Goal: Task Accomplishment & Management: Manage account settings

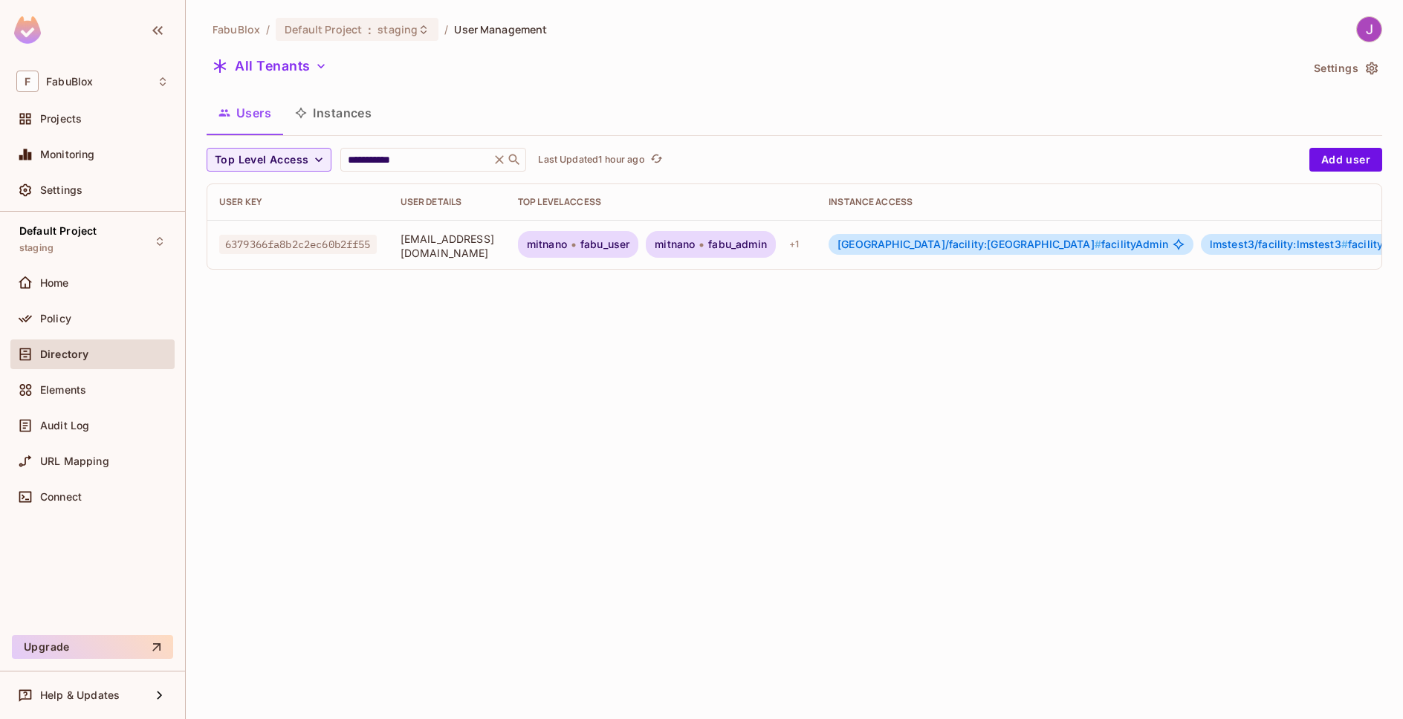
click at [357, 114] on button "Instances" at bounding box center [333, 112] width 100 height 37
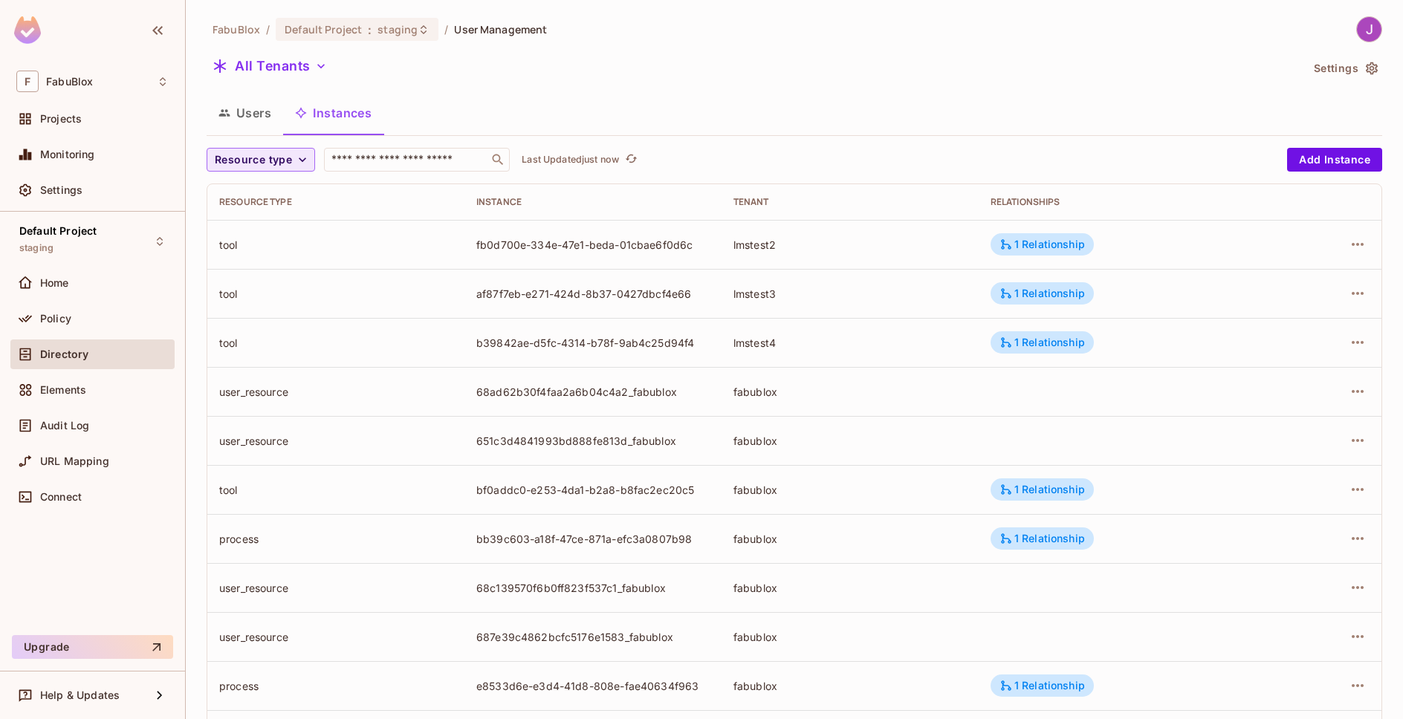
click at [295, 161] on icon "button" at bounding box center [302, 159] width 15 height 15
click at [294, 161] on div at bounding box center [701, 359] width 1403 height 719
click at [295, 161] on icon "button" at bounding box center [302, 159] width 15 height 15
click at [308, 163] on button "Resource type" at bounding box center [261, 160] width 108 height 24
click at [245, 226] on span "Recipe" at bounding box center [258, 225] width 80 height 14
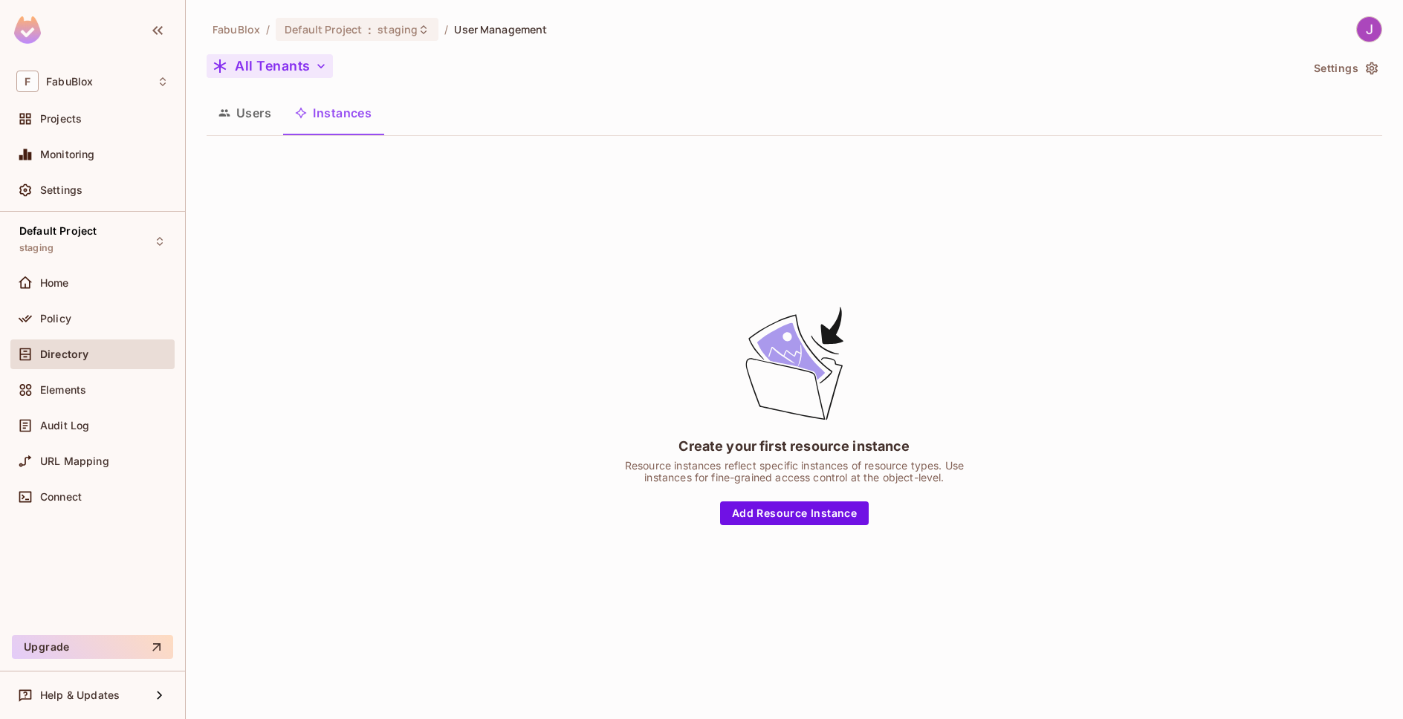
click at [303, 59] on button "All Tenants" at bounding box center [270, 66] width 126 height 24
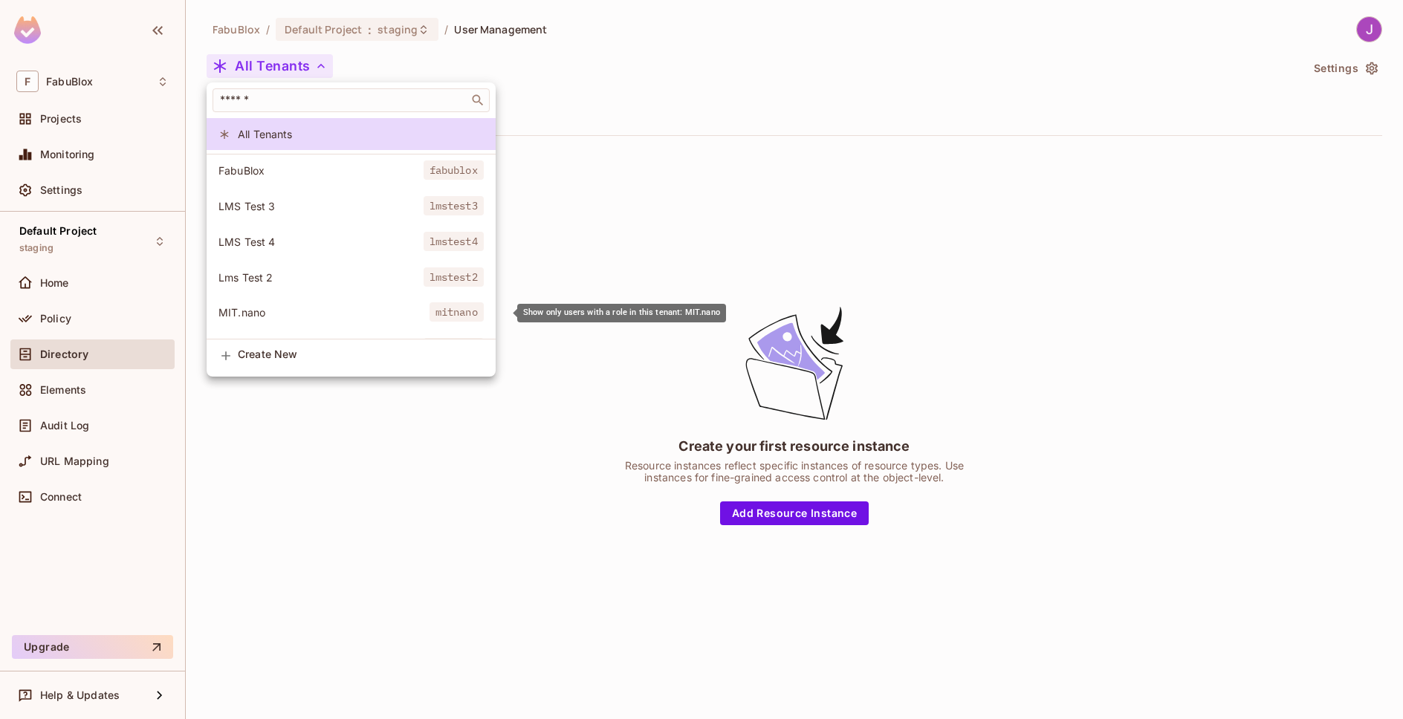
click at [270, 315] on span "MIT.nano" at bounding box center [323, 312] width 211 height 14
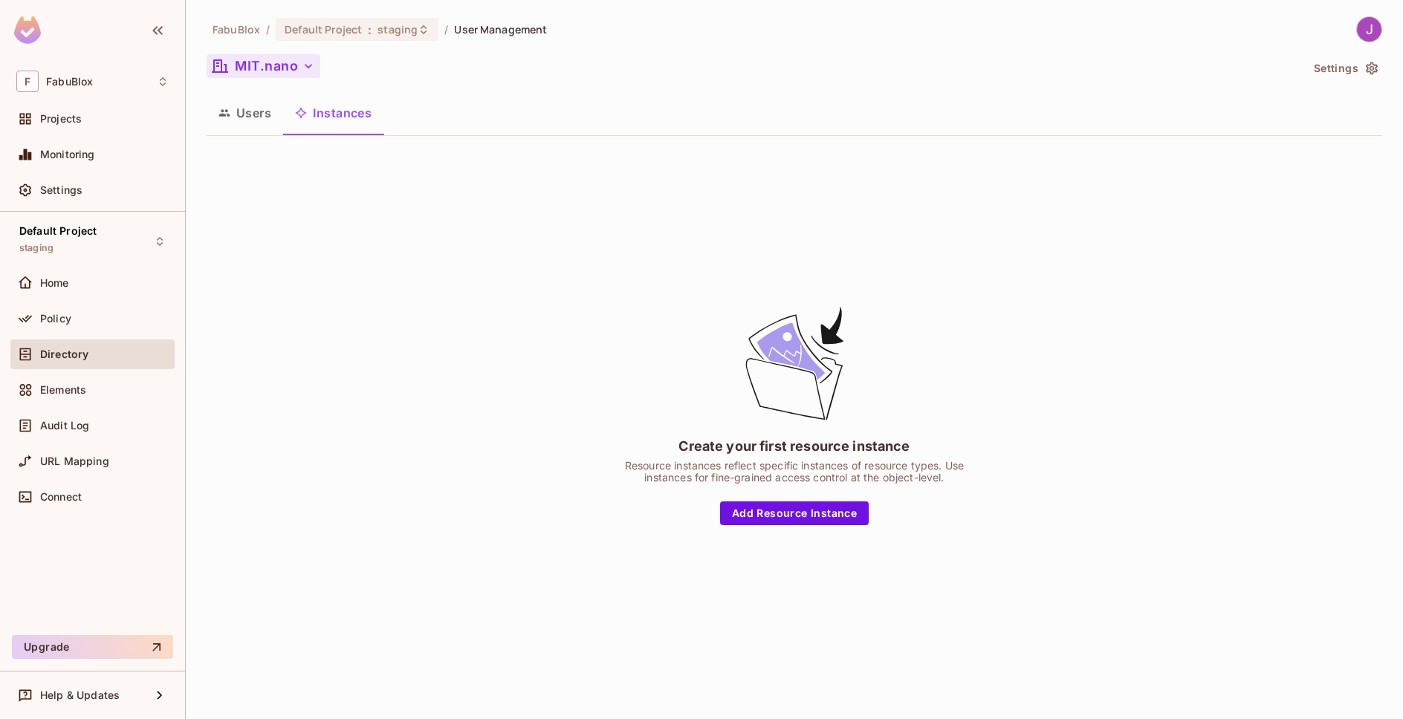
click at [298, 58] on button "MIT.nano" at bounding box center [264, 66] width 114 height 24
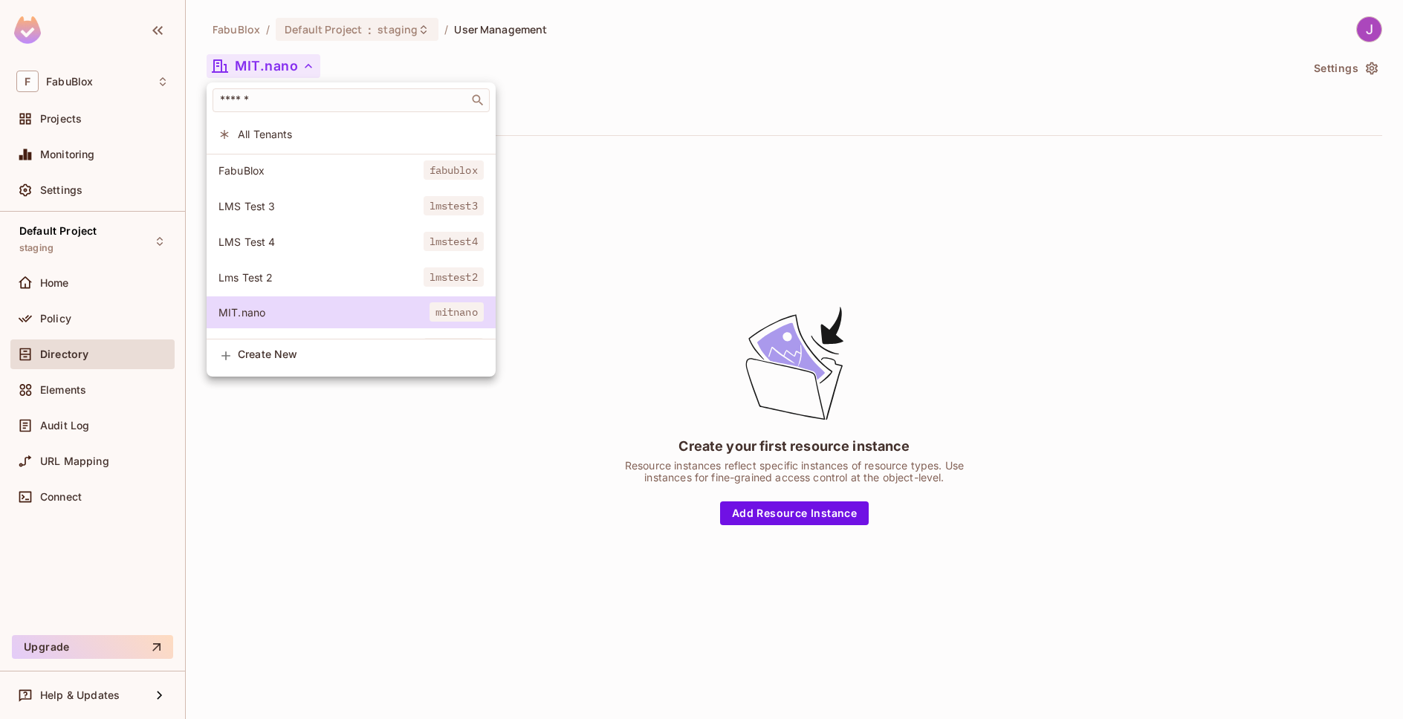
click at [268, 179] on li "FabuBlox fabublox" at bounding box center [351, 171] width 289 height 32
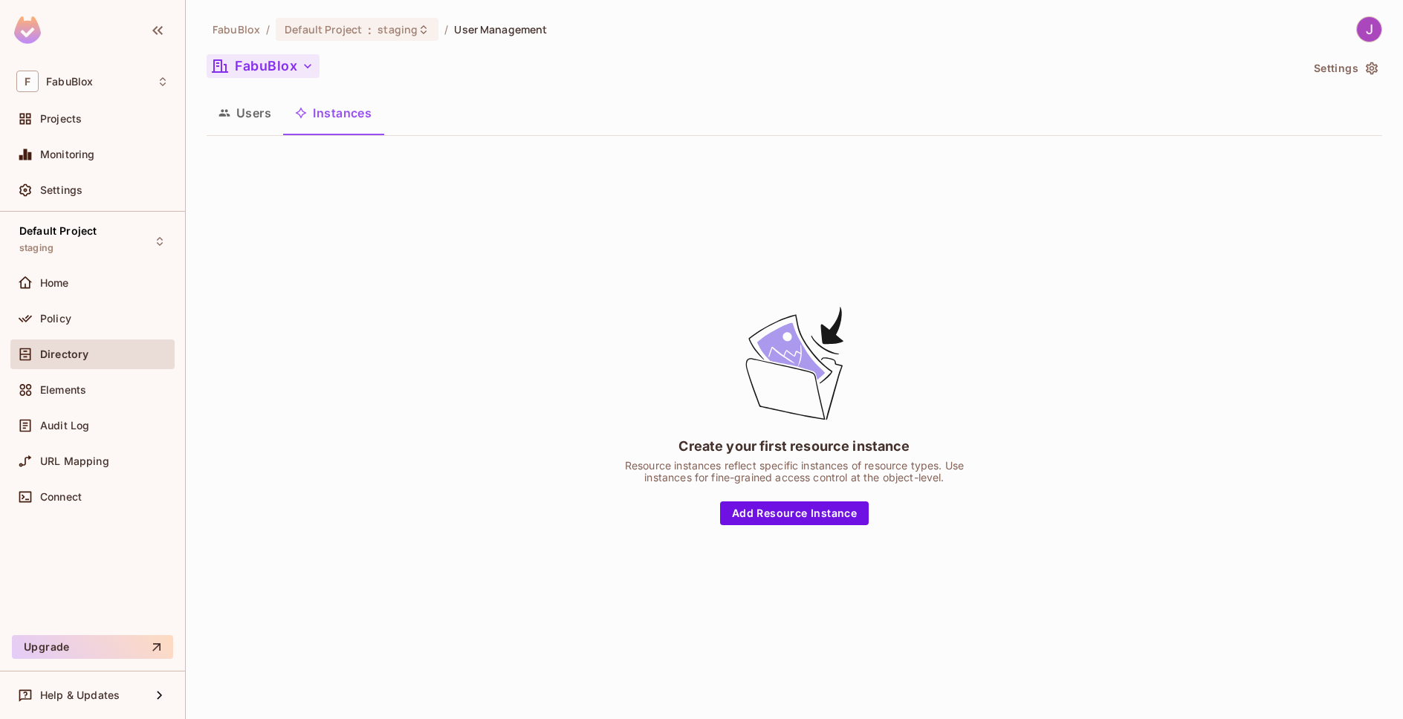
click at [312, 57] on button "FabuBlox" at bounding box center [263, 66] width 113 height 24
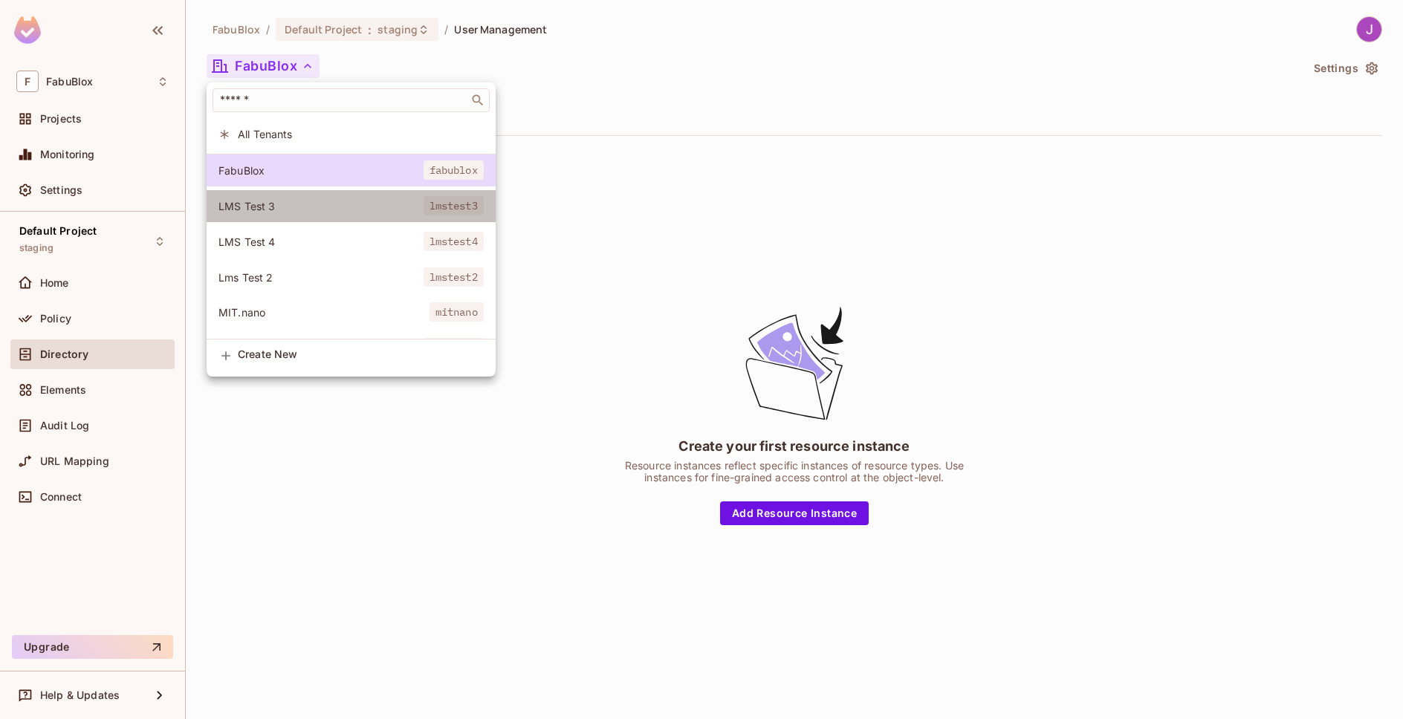
click at [302, 199] on span "LMS Test 3" at bounding box center [320, 206] width 205 height 14
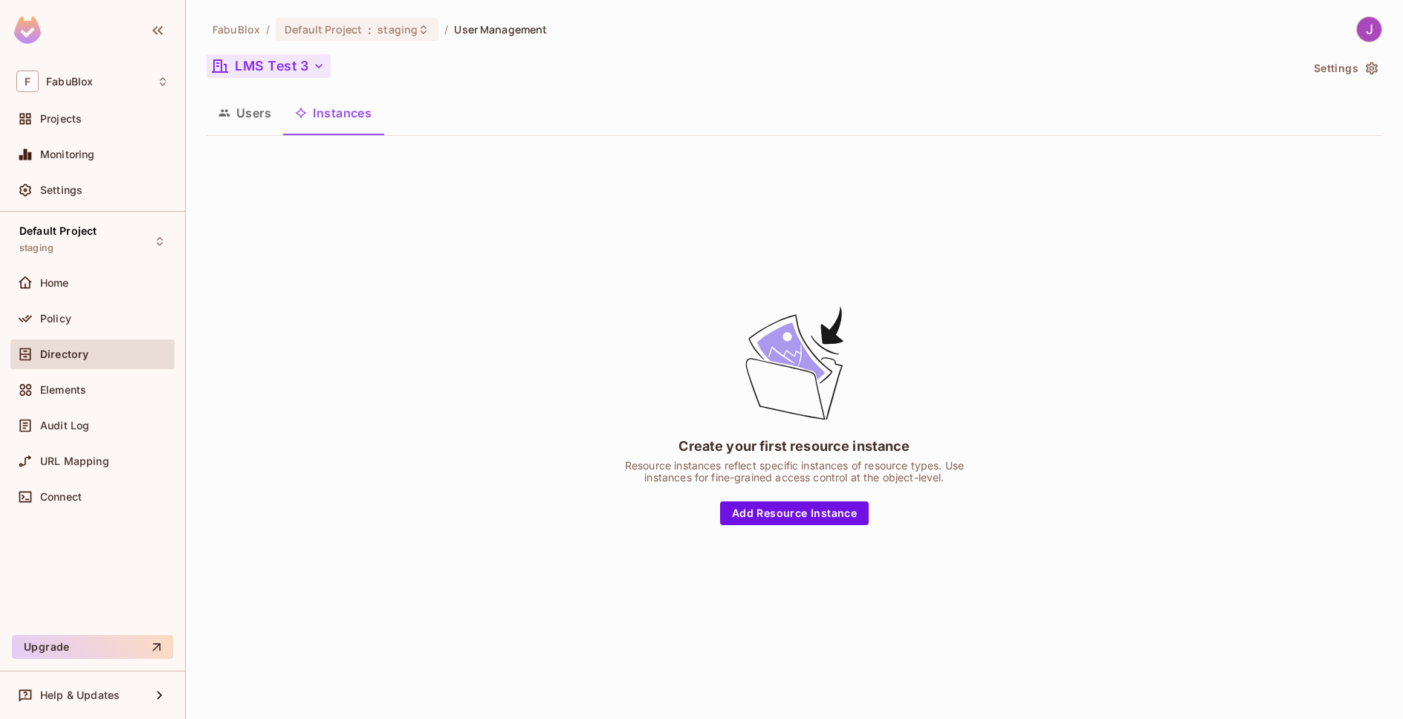
click at [294, 65] on button "LMS Test 3" at bounding box center [269, 66] width 124 height 24
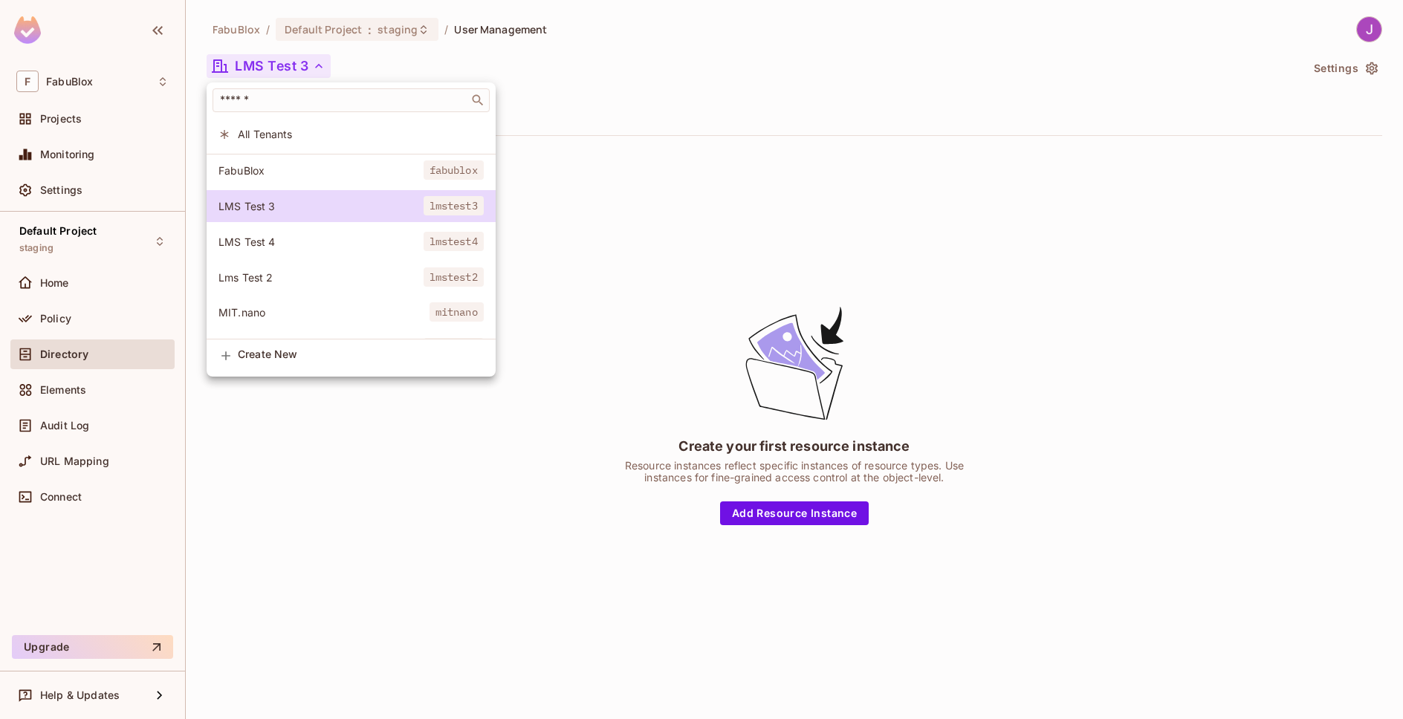
click at [300, 233] on li "LMS Test 4 lmstest4" at bounding box center [351, 242] width 289 height 32
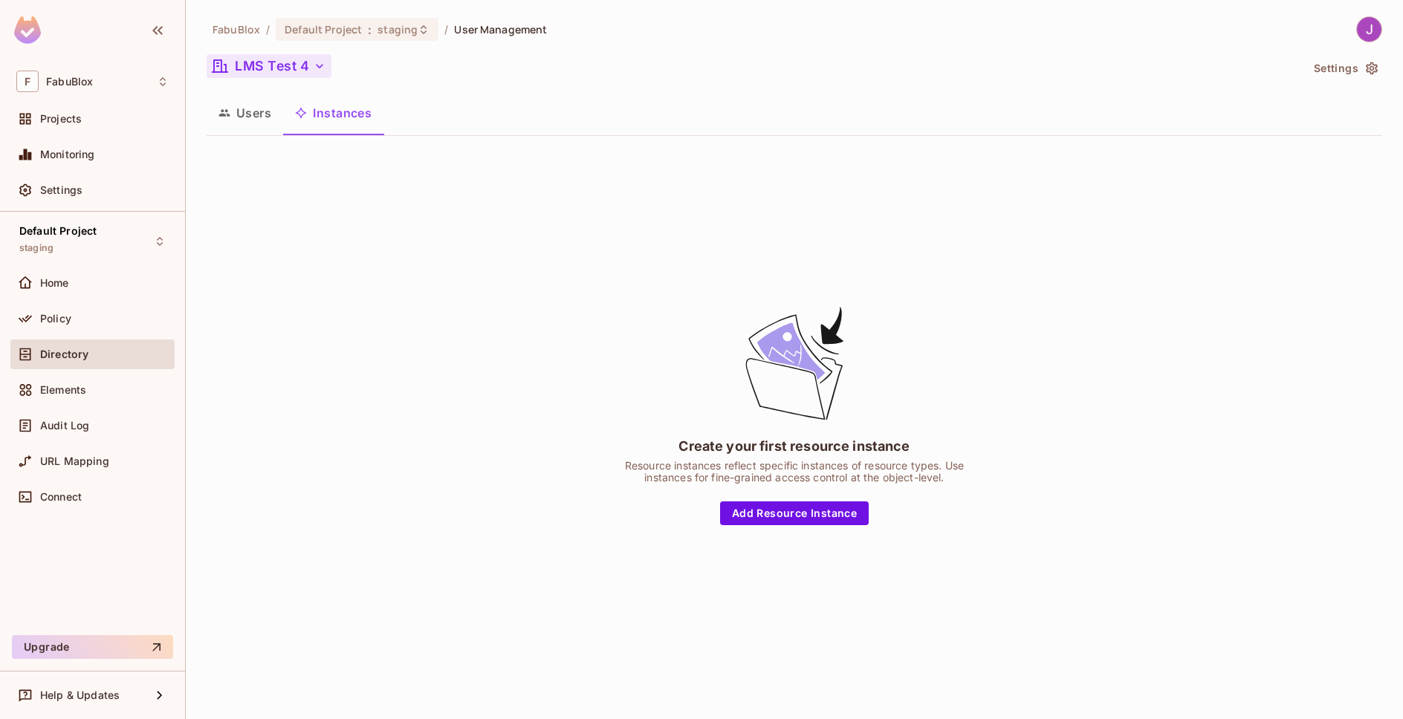
click at [285, 72] on button "LMS Test 4" at bounding box center [269, 66] width 125 height 24
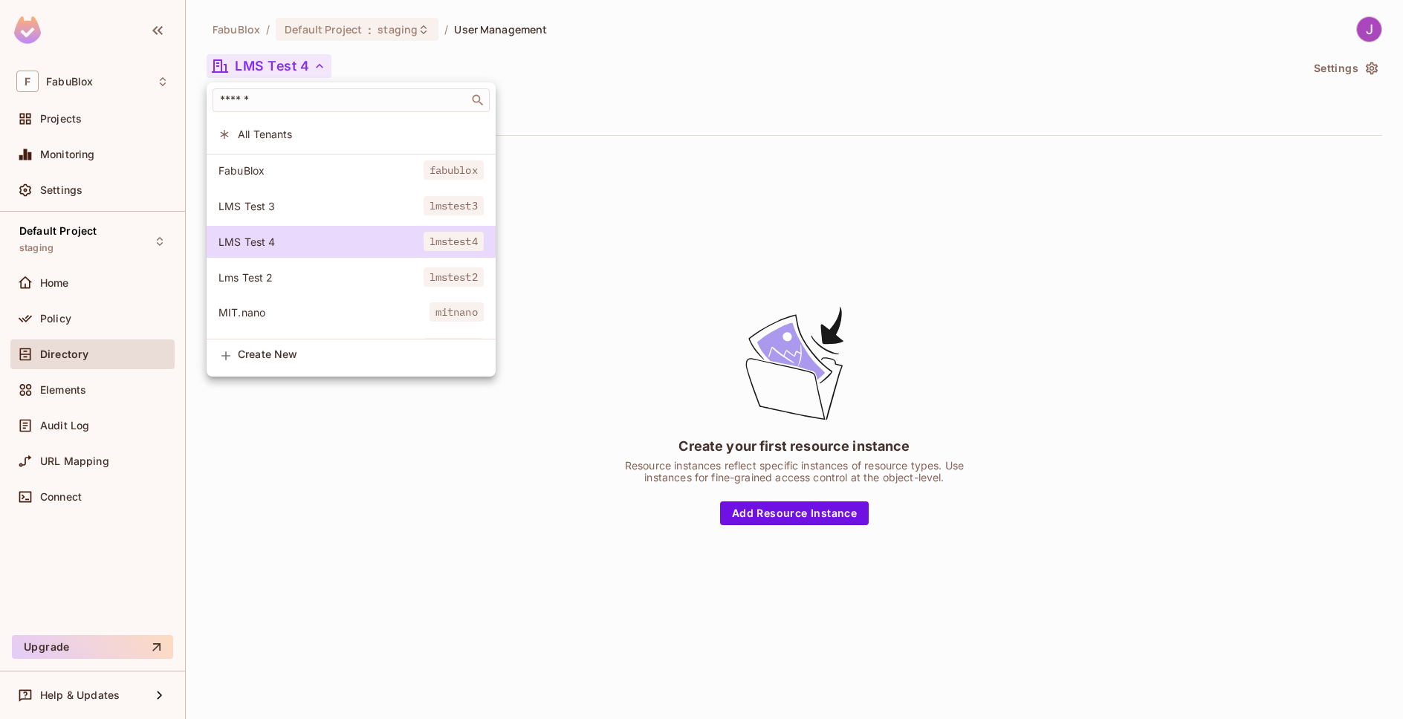
click at [293, 281] on span "Lms Test 2" at bounding box center [320, 278] width 205 height 14
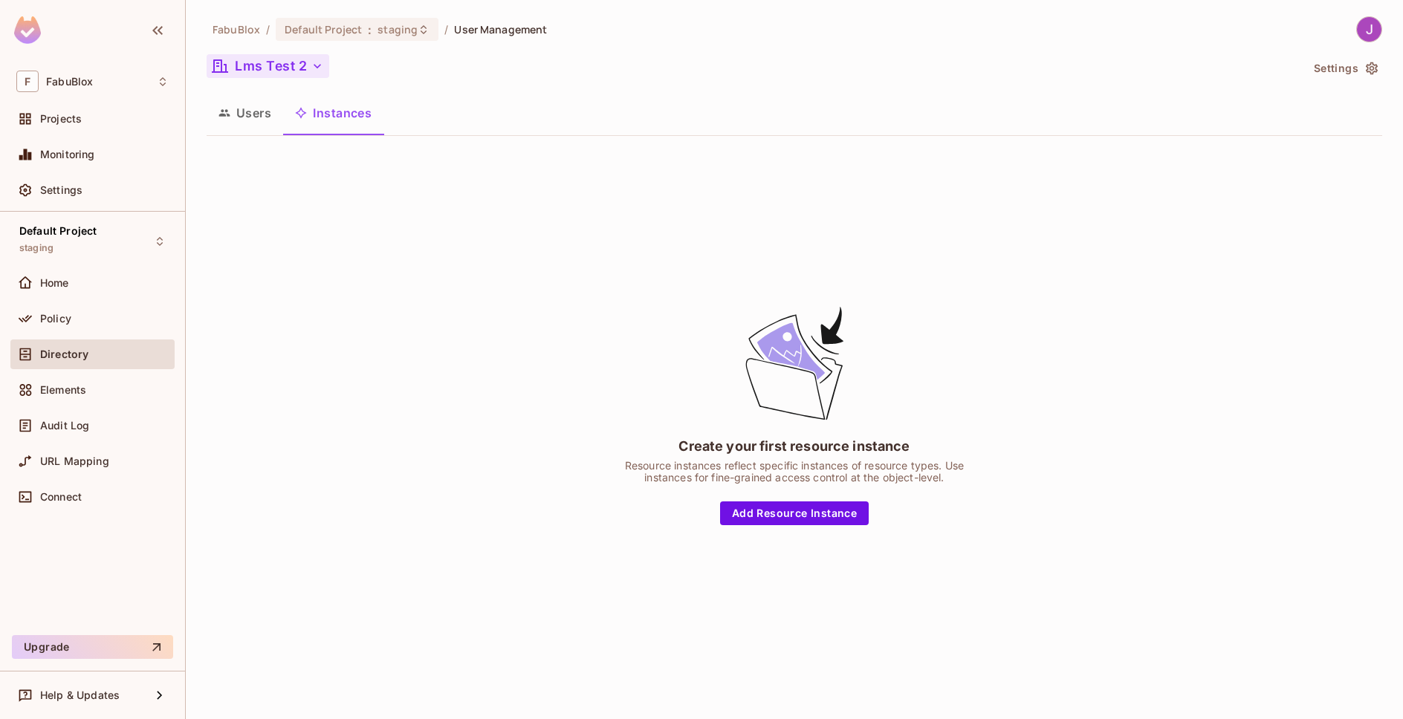
click at [311, 71] on icon "button" at bounding box center [317, 66] width 15 height 15
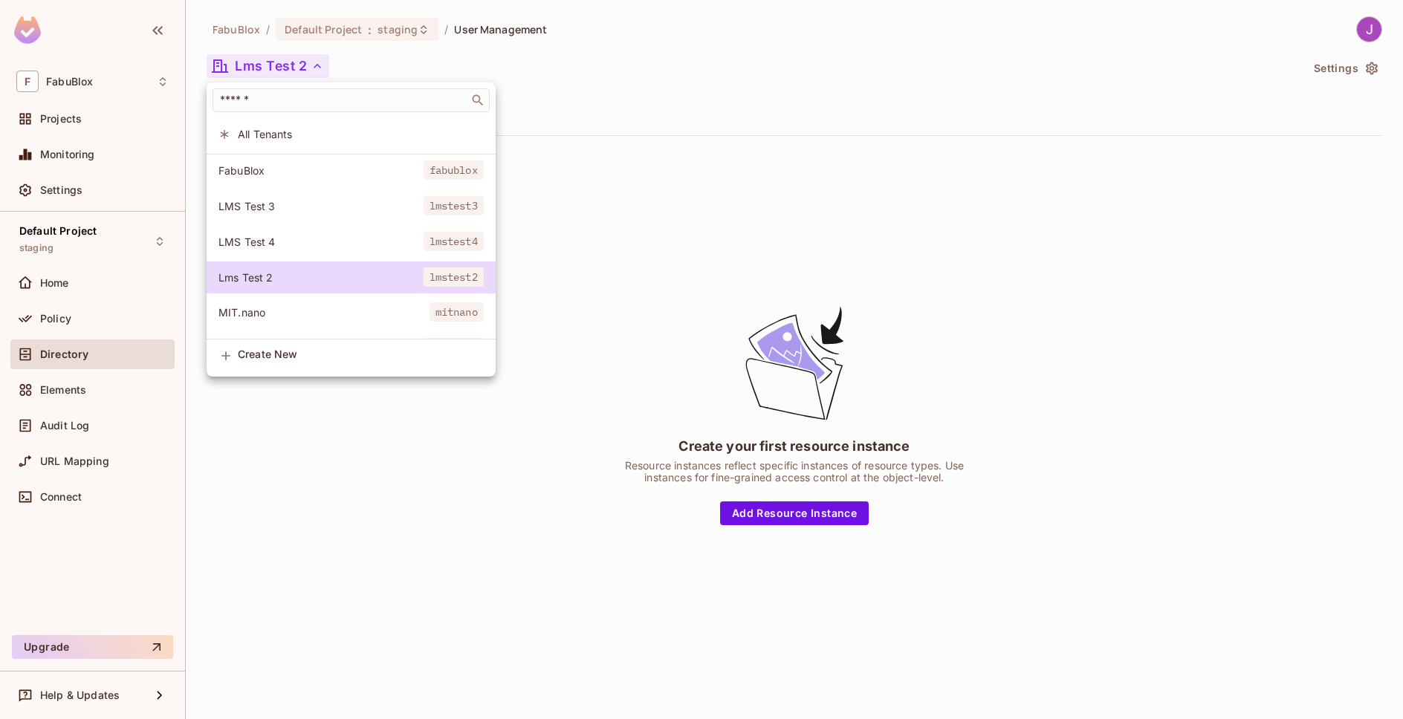
click at [293, 307] on span "MIT.nano" at bounding box center [323, 312] width 211 height 14
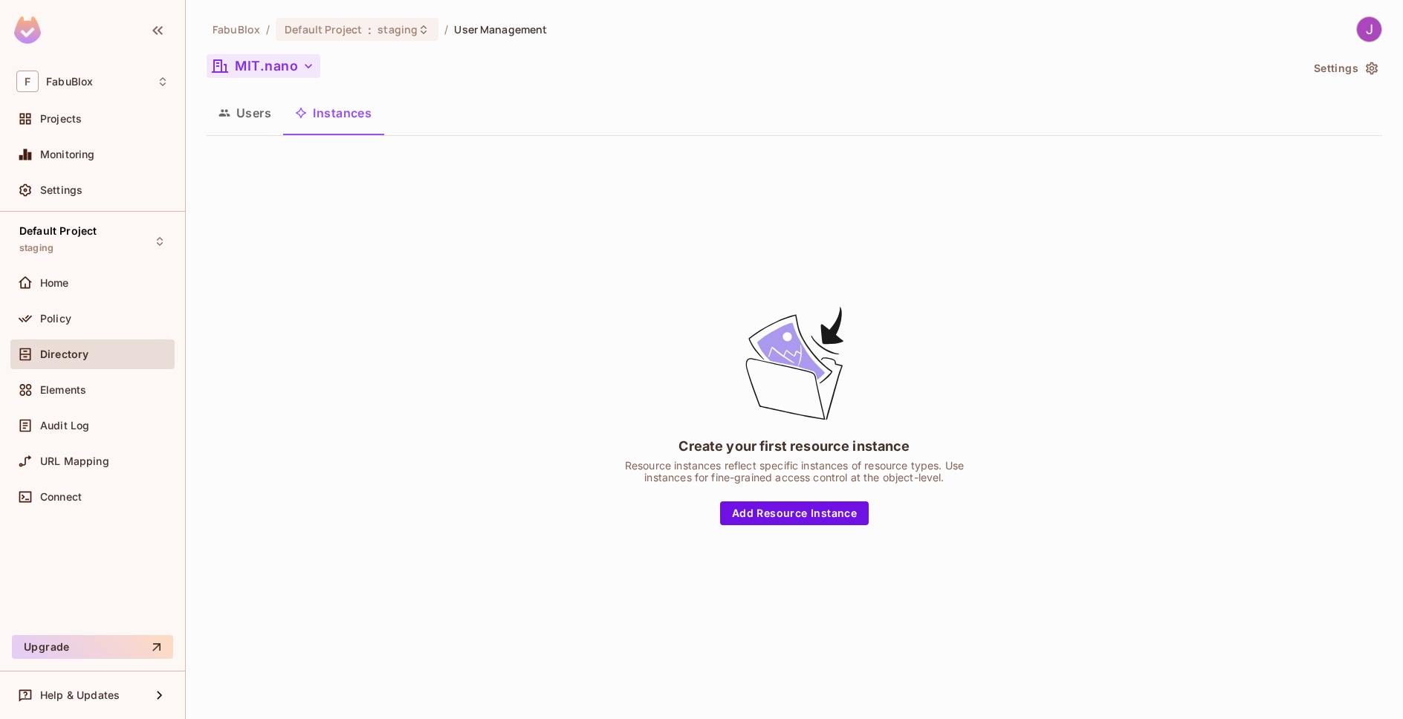
click at [294, 55] on button "MIT.nano" at bounding box center [264, 66] width 114 height 24
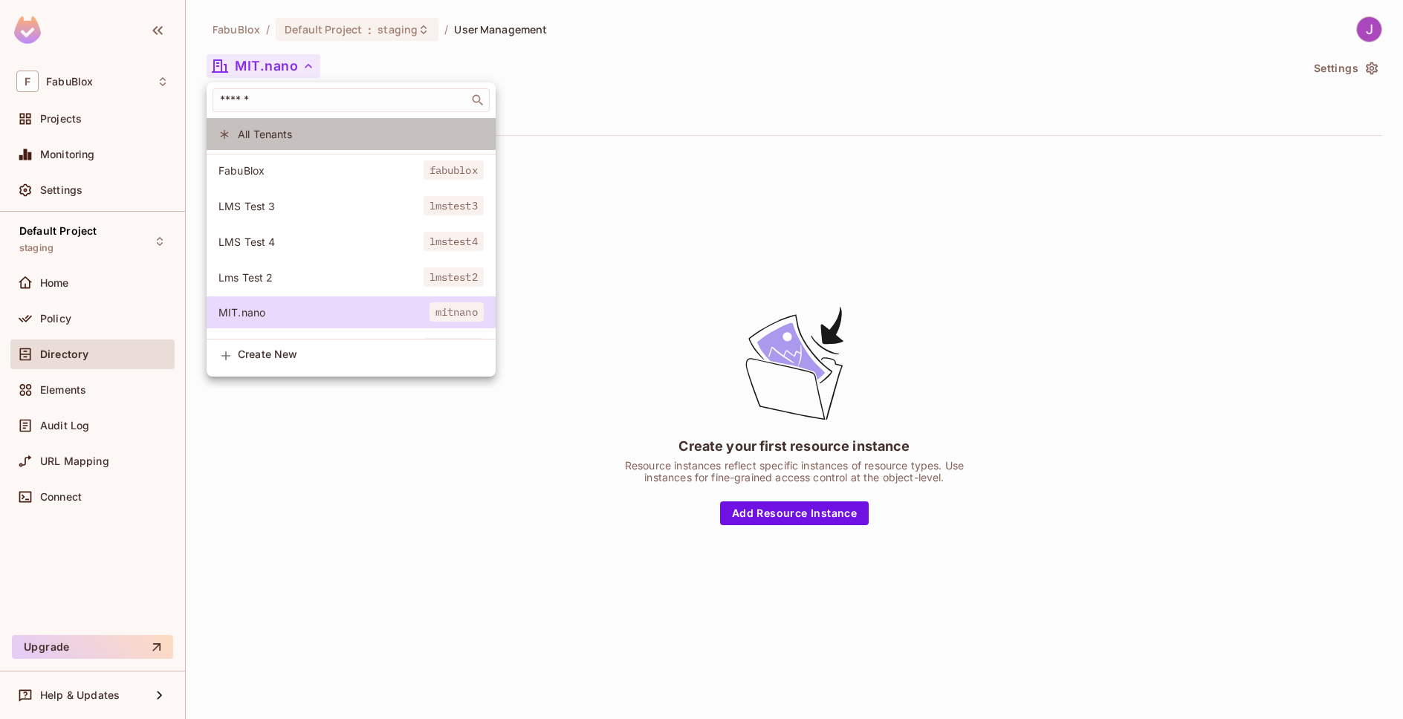
click at [325, 140] on span "All Tenants" at bounding box center [361, 134] width 246 height 14
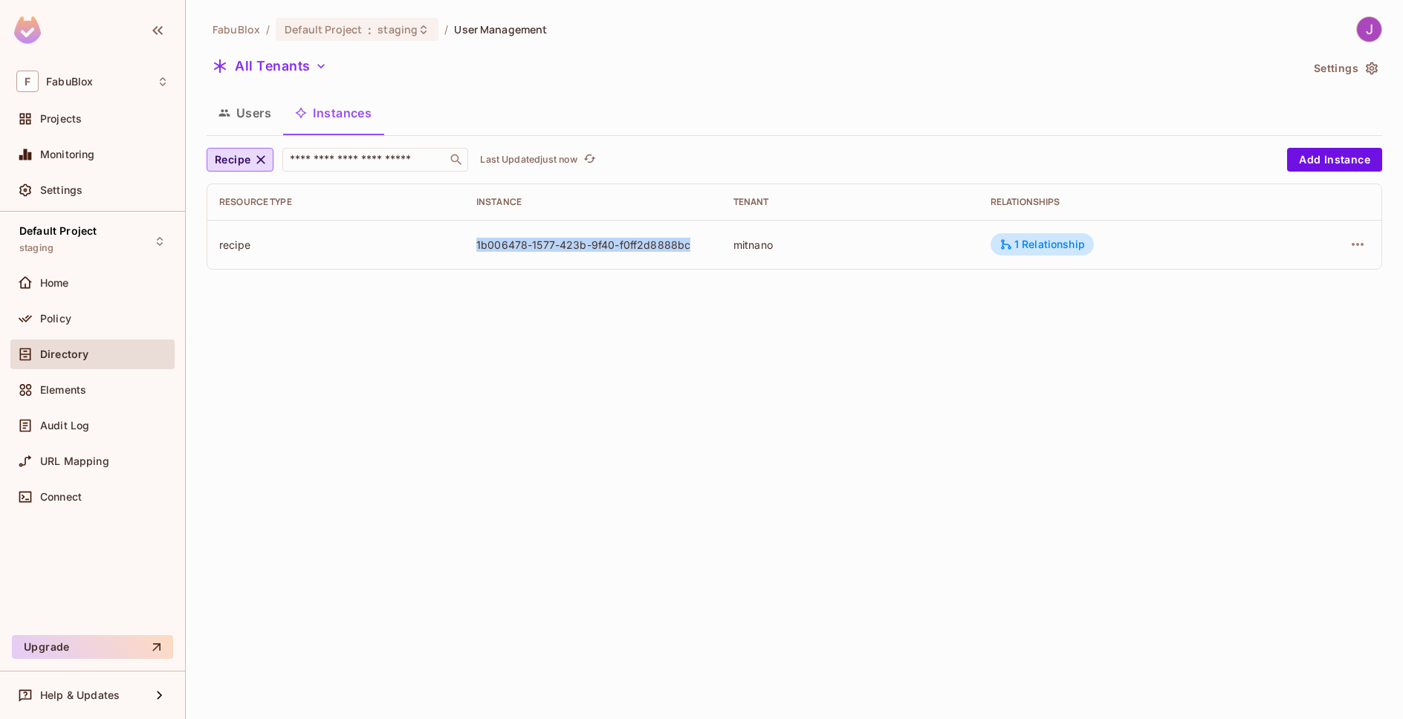
drag, startPoint x: 456, startPoint y: 245, endPoint x: 695, endPoint y: 256, distance: 238.8
click at [549, 256] on tr "recipe 1b006478-1577-423b-9f40-f0ff2d8888bc mitnano 1 Relationship" at bounding box center [794, 244] width 1174 height 49
click at [292, 71] on button "All Tenants" at bounding box center [270, 66] width 126 height 24
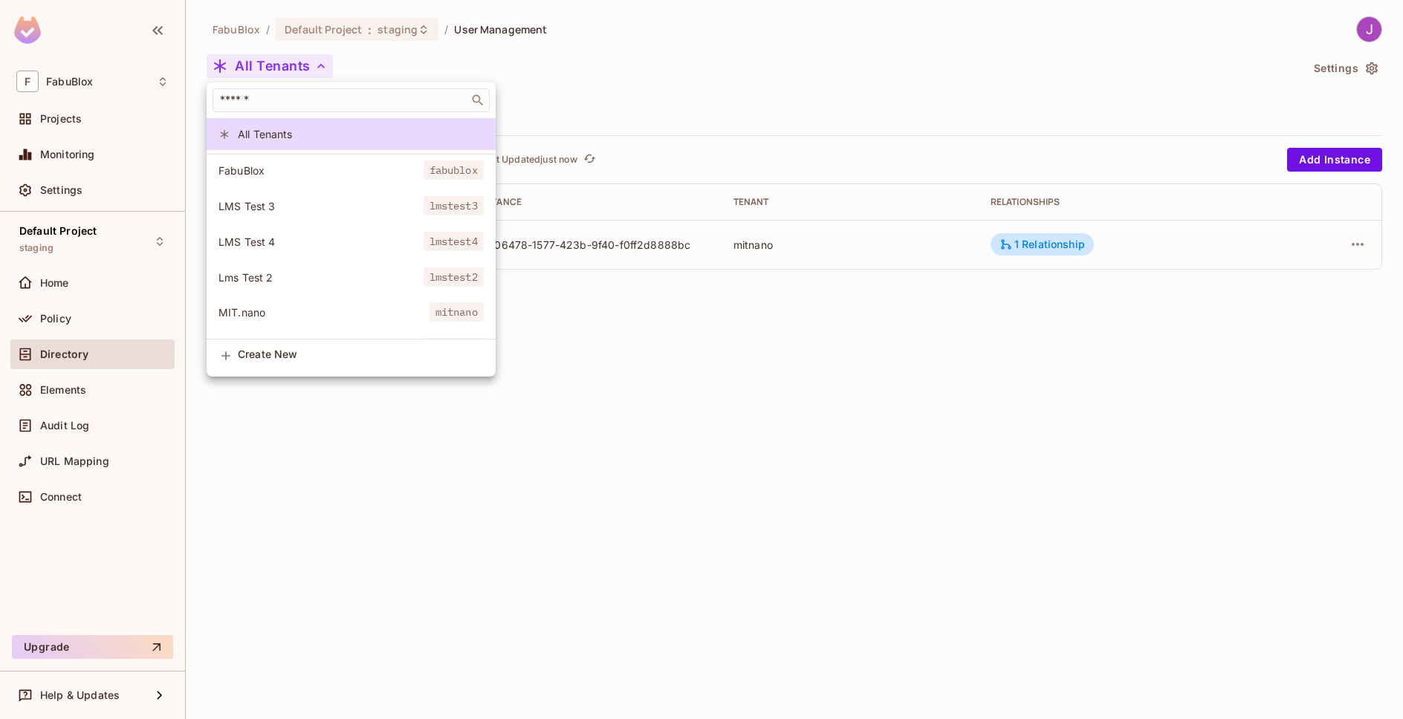
click at [446, 57] on div at bounding box center [701, 359] width 1403 height 719
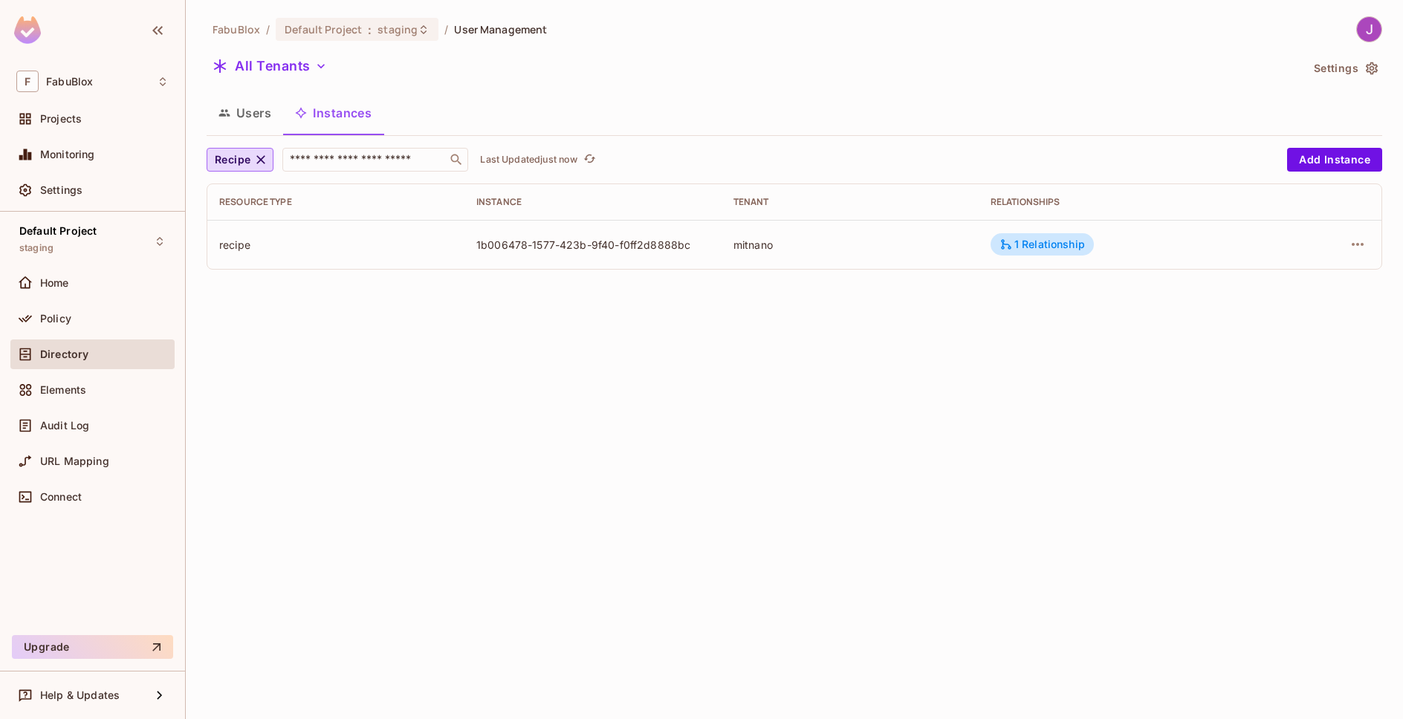
click at [549, 464] on div "FabuBlox / Default Project : staging / User Management All Tenants Settings Use…" at bounding box center [794, 359] width 1217 height 719
click at [76, 317] on div "Policy" at bounding box center [104, 319] width 129 height 12
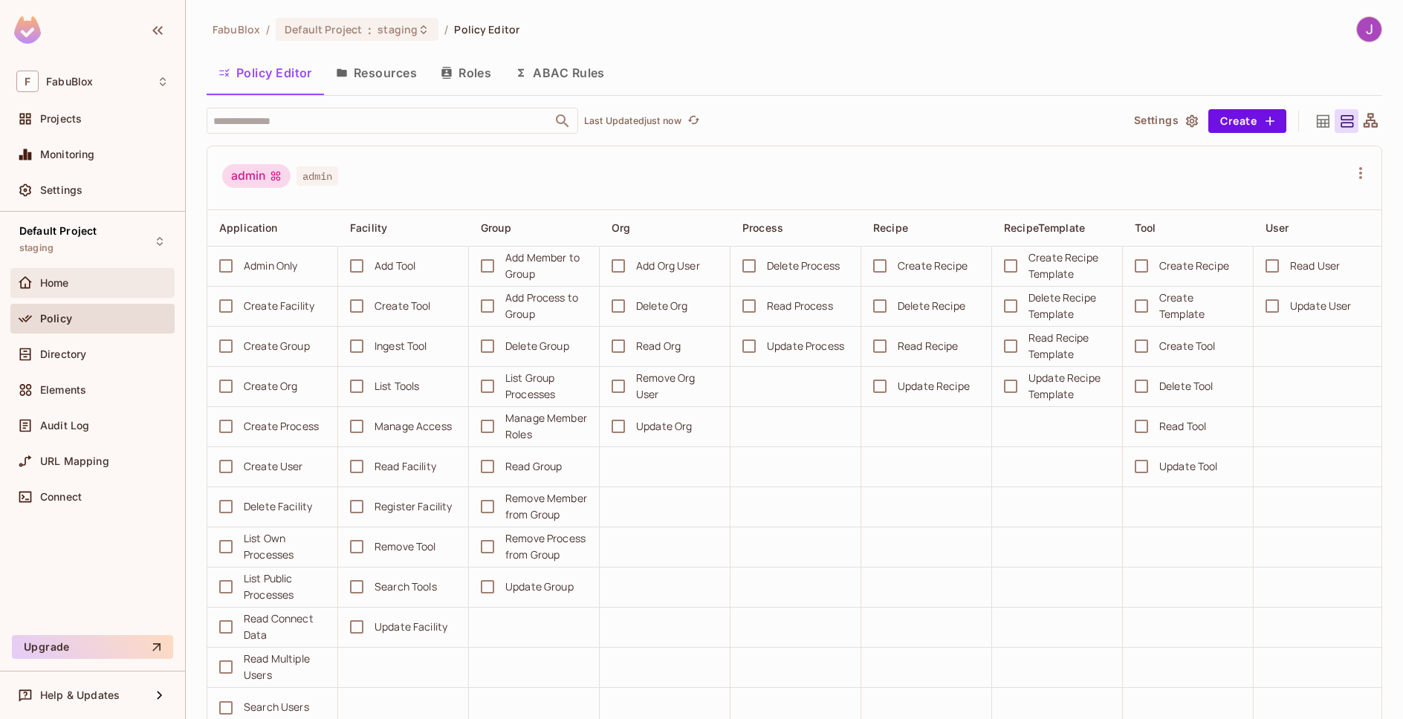
click at [74, 295] on div "Home" at bounding box center [92, 283] width 164 height 30
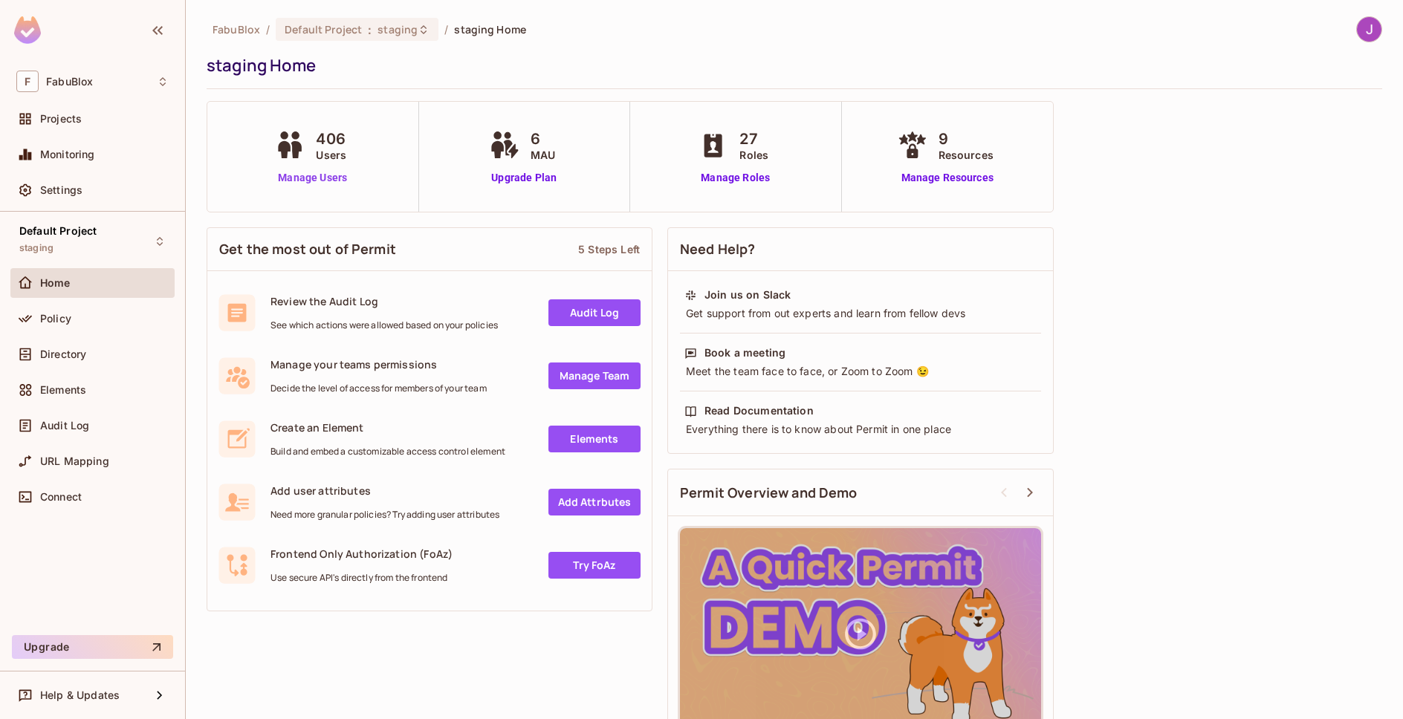
click at [320, 174] on link "Manage Users" at bounding box center [312, 178] width 82 height 16
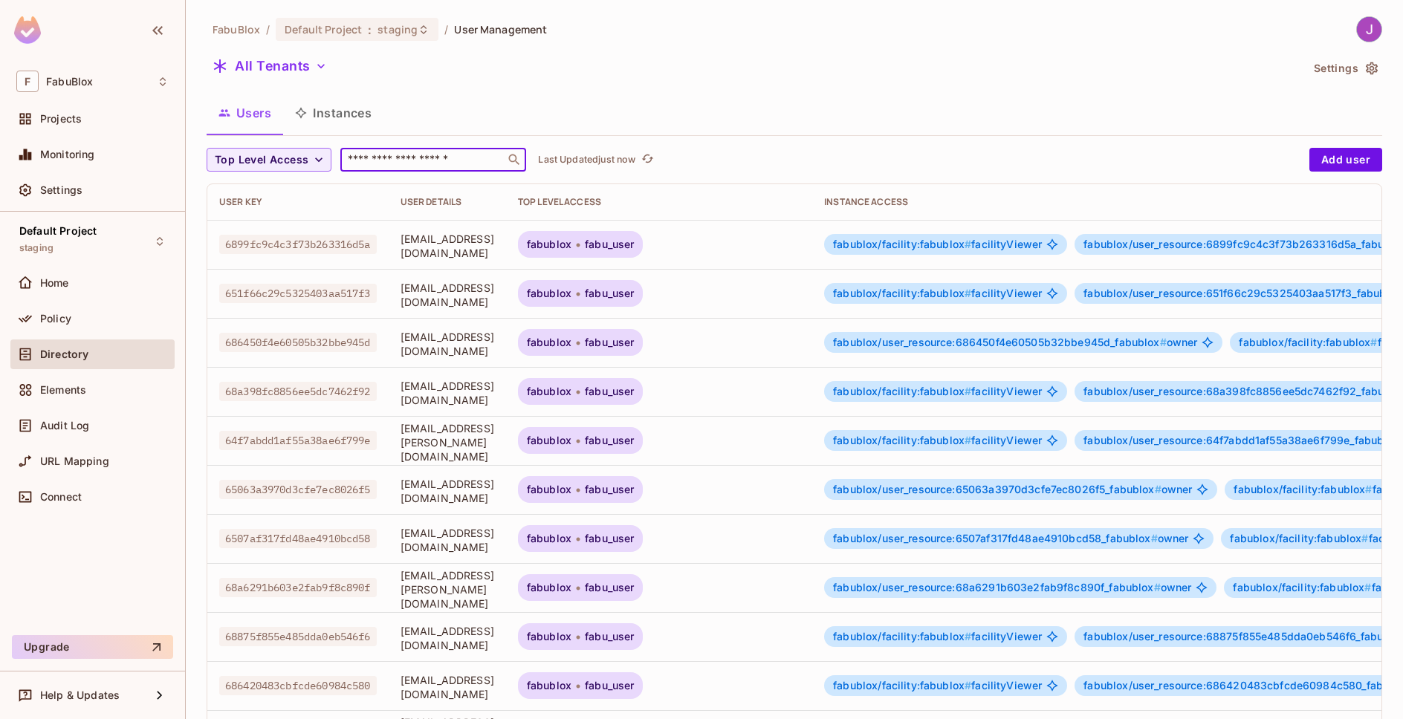
click at [411, 159] on input "text" at bounding box center [423, 159] width 156 height 15
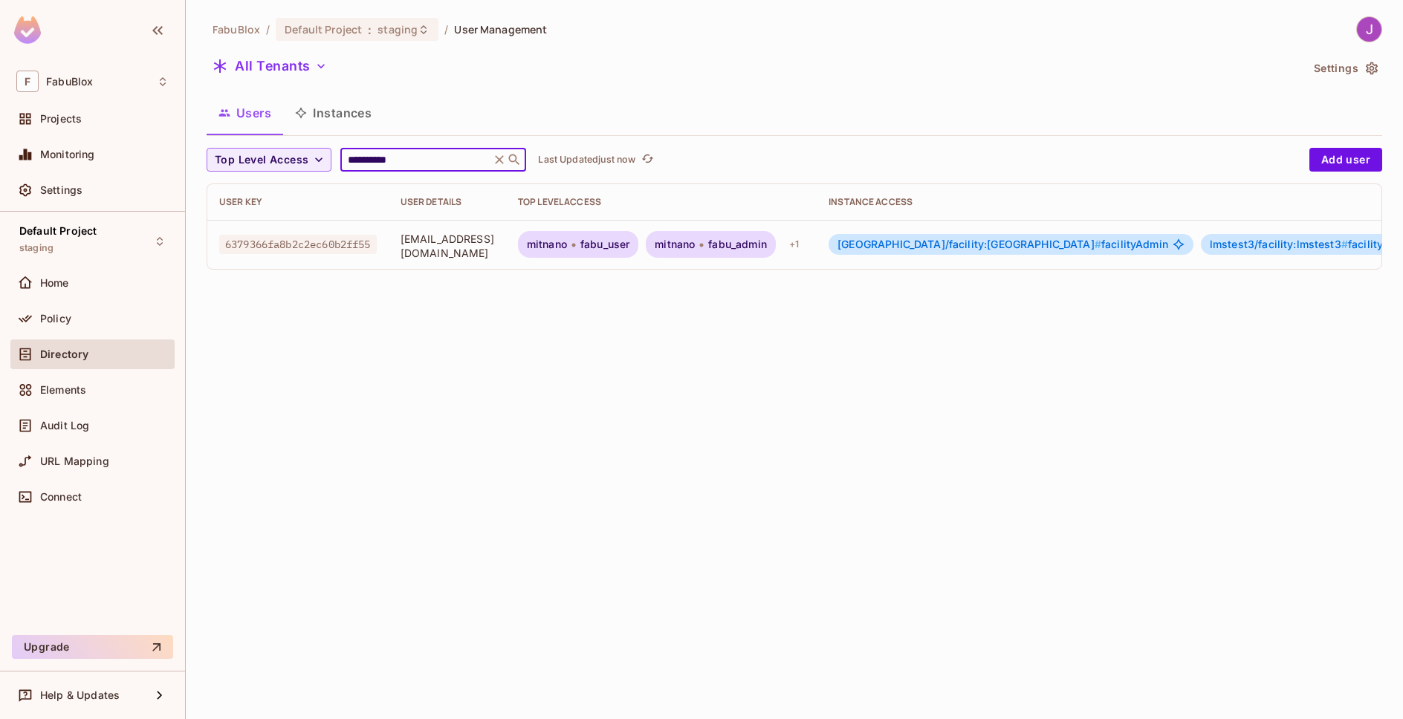
type input "**********"
click at [742, 250] on span "fabu_admin" at bounding box center [737, 245] width 59 height 12
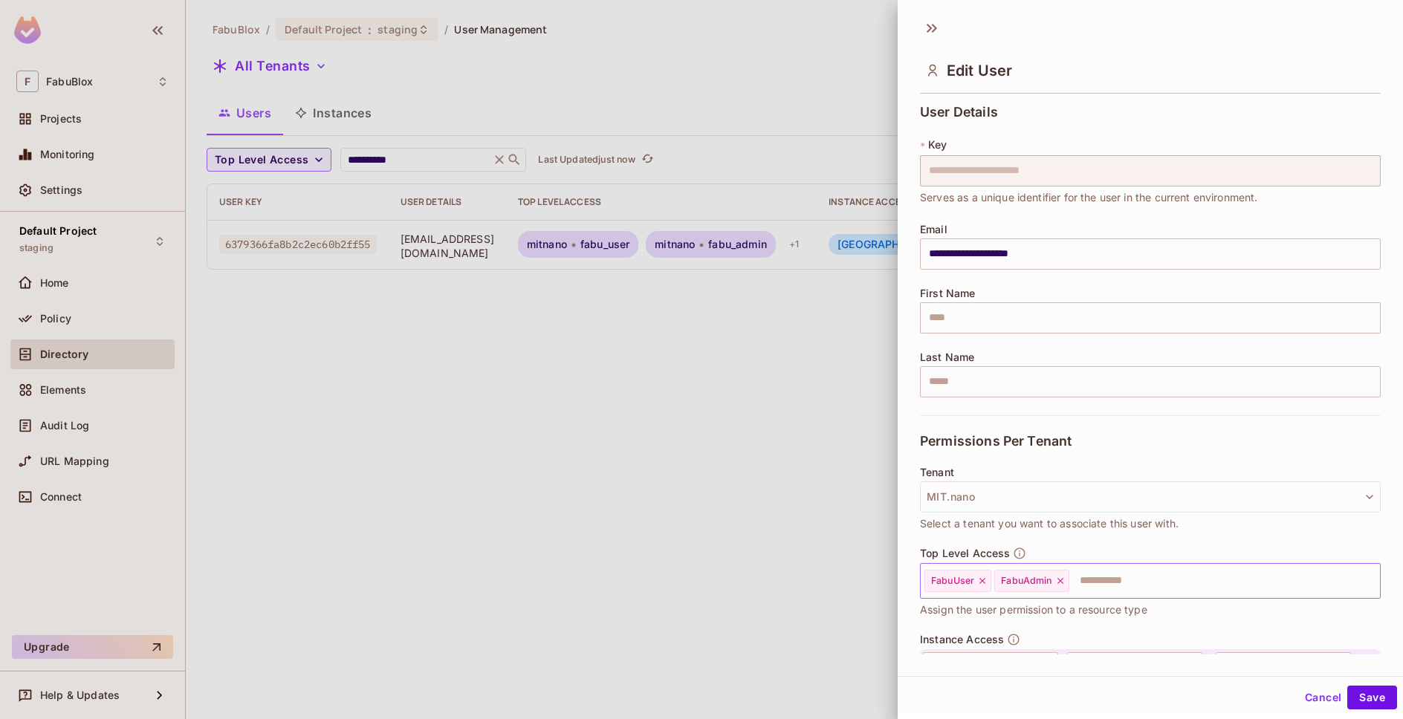
click at [983, 578] on icon at bounding box center [982, 581] width 10 height 10
click at [993, 580] on icon at bounding box center [990, 581] width 10 height 10
click at [1149, 548] on div "Top Level Access ​ Assign the user permission to a resource type" at bounding box center [1150, 582] width 461 height 71
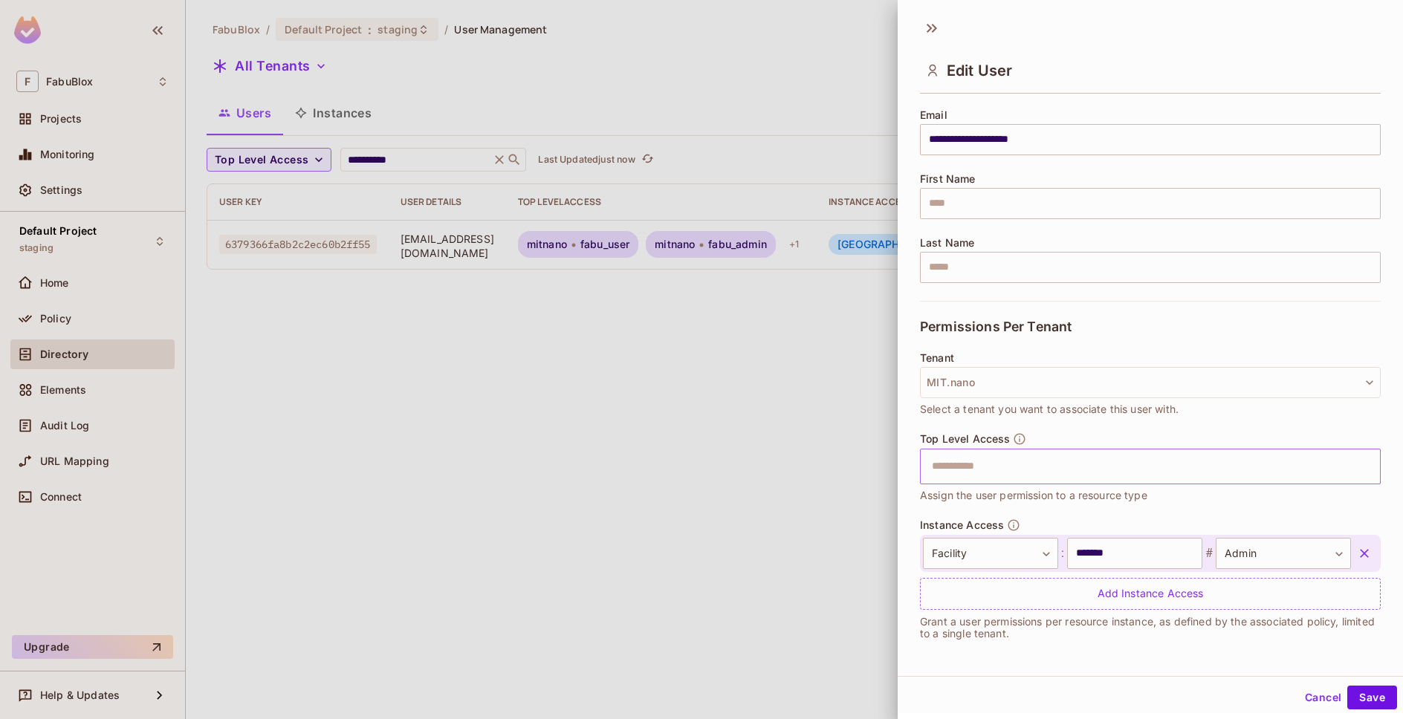
scroll to position [2, 0]
click at [1306, 550] on body "**********" at bounding box center [701, 359] width 1403 height 719
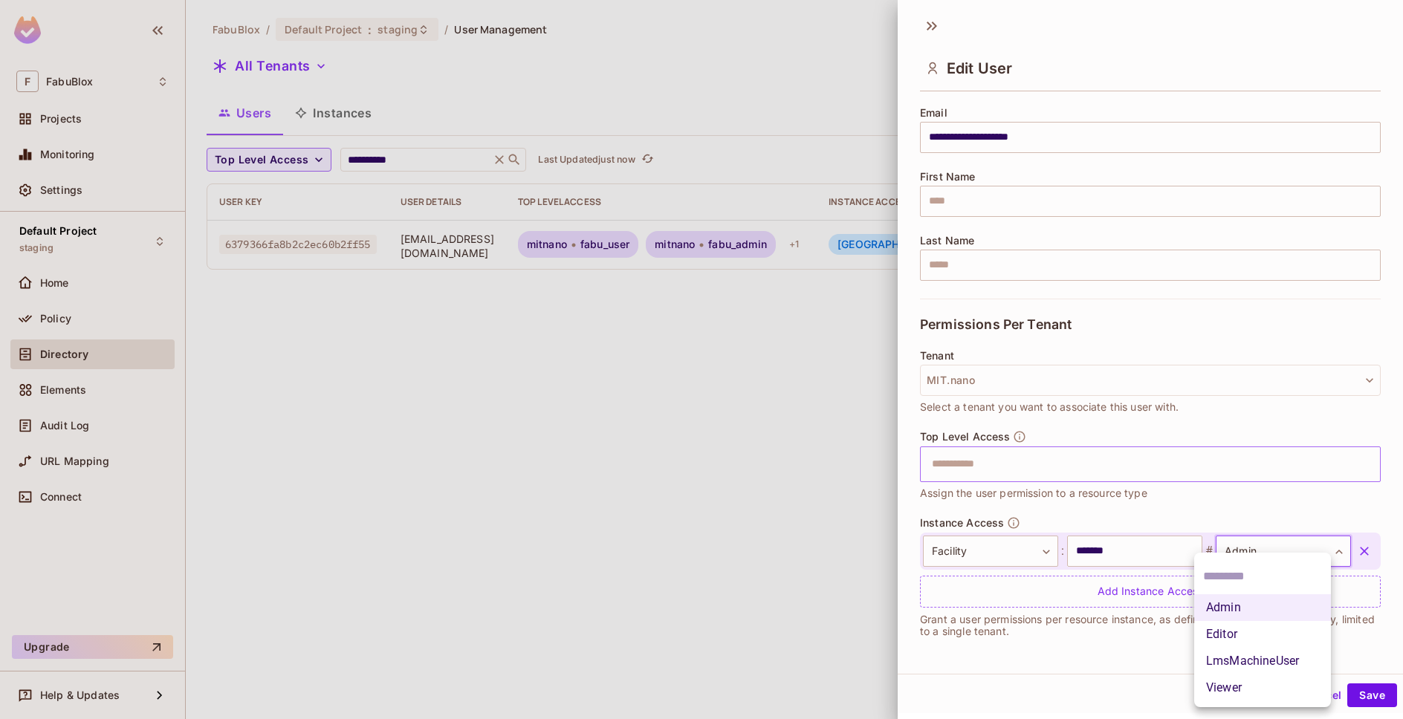
click at [1305, 546] on div at bounding box center [701, 359] width 1403 height 719
click at [1302, 493] on div "Top Level Access ​ Assign the user permission to a resource type" at bounding box center [1150, 465] width 461 height 71
click at [1363, 696] on button "Save" at bounding box center [1372, 696] width 50 height 24
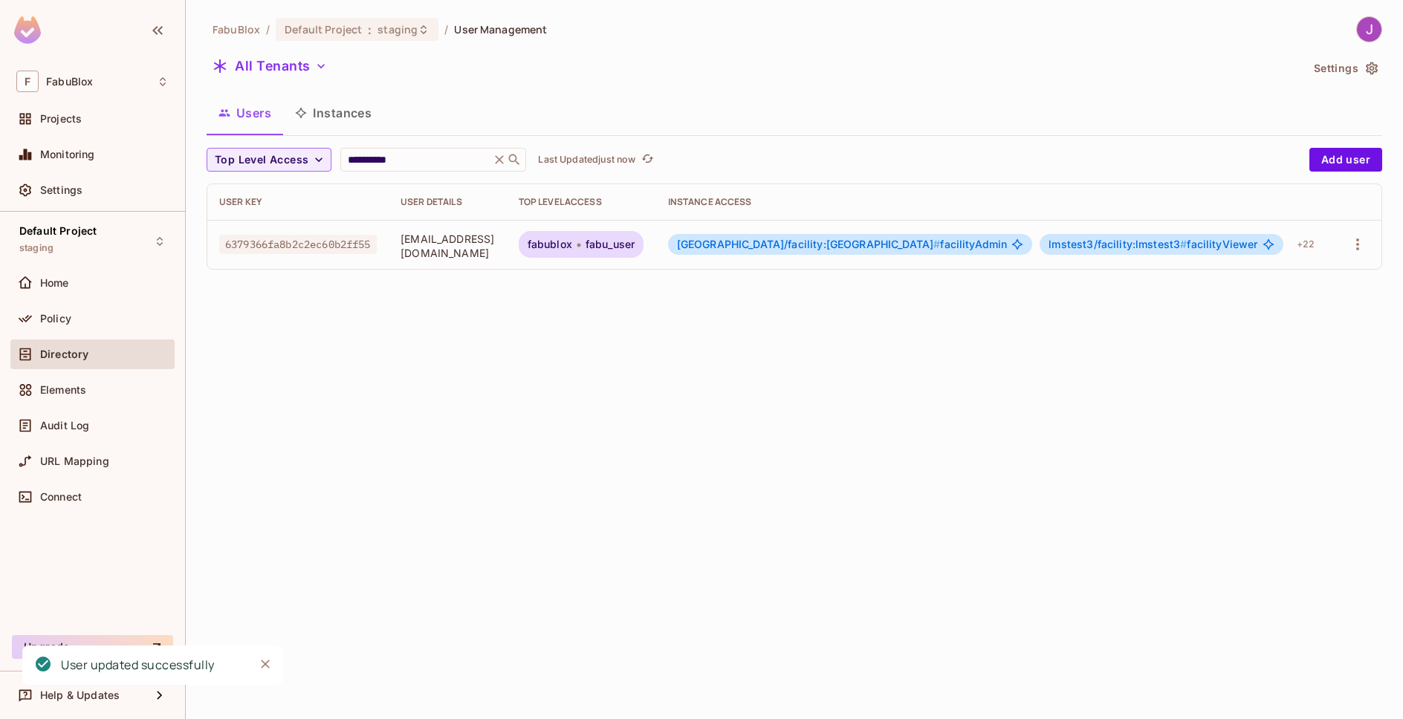
click at [1030, 139] on div "**********" at bounding box center [795, 148] width 1176 height 265
click at [566, 412] on div "**********" at bounding box center [794, 359] width 1217 height 719
click at [644, 252] on div "fabublox fabu_user" at bounding box center [582, 244] width 126 height 27
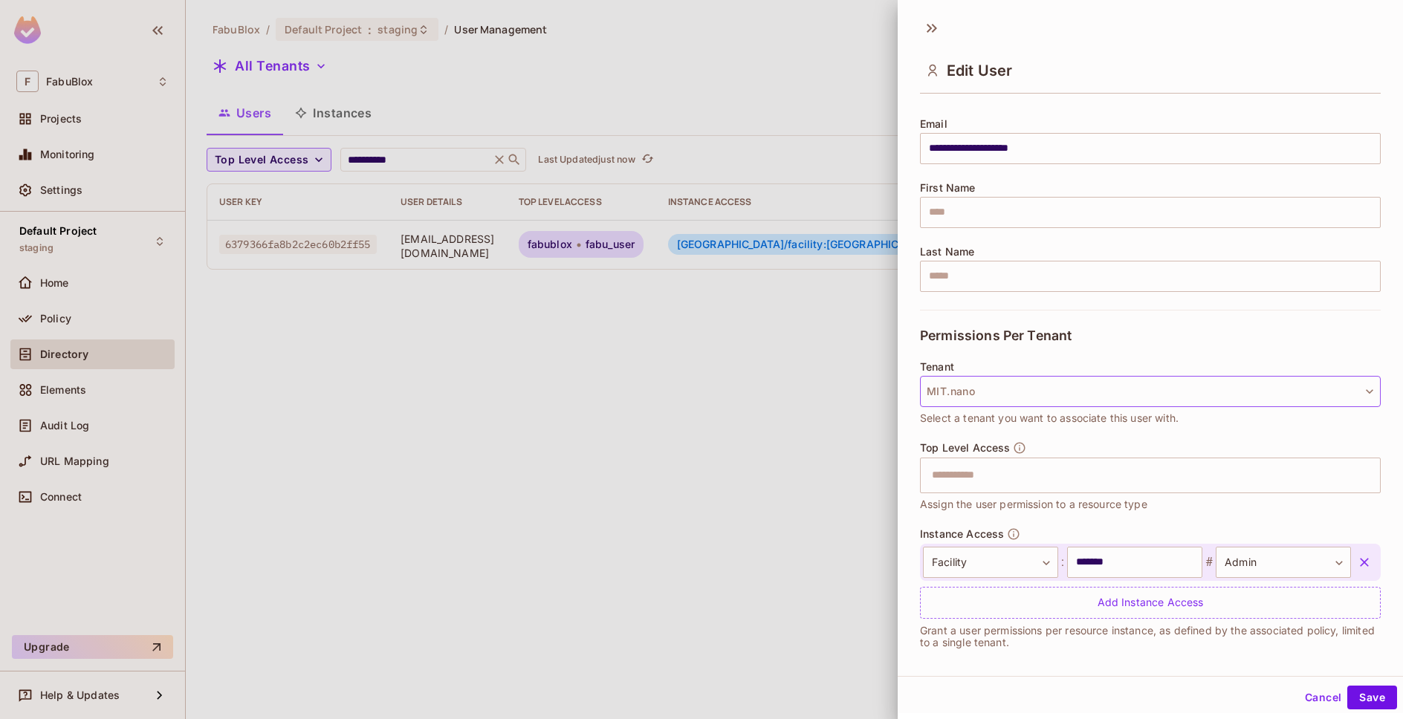
scroll to position [114, 0]
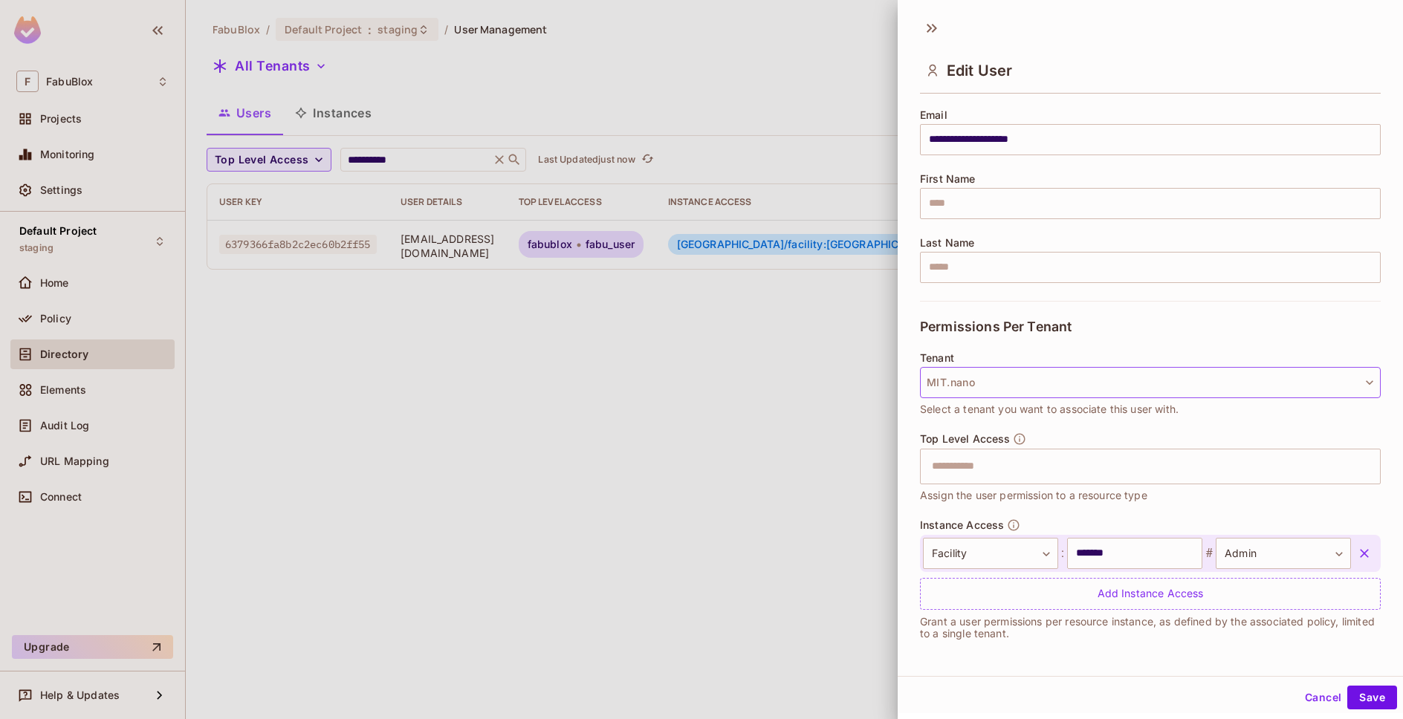
click at [1034, 374] on button "MIT.nano" at bounding box center [1150, 382] width 461 height 31
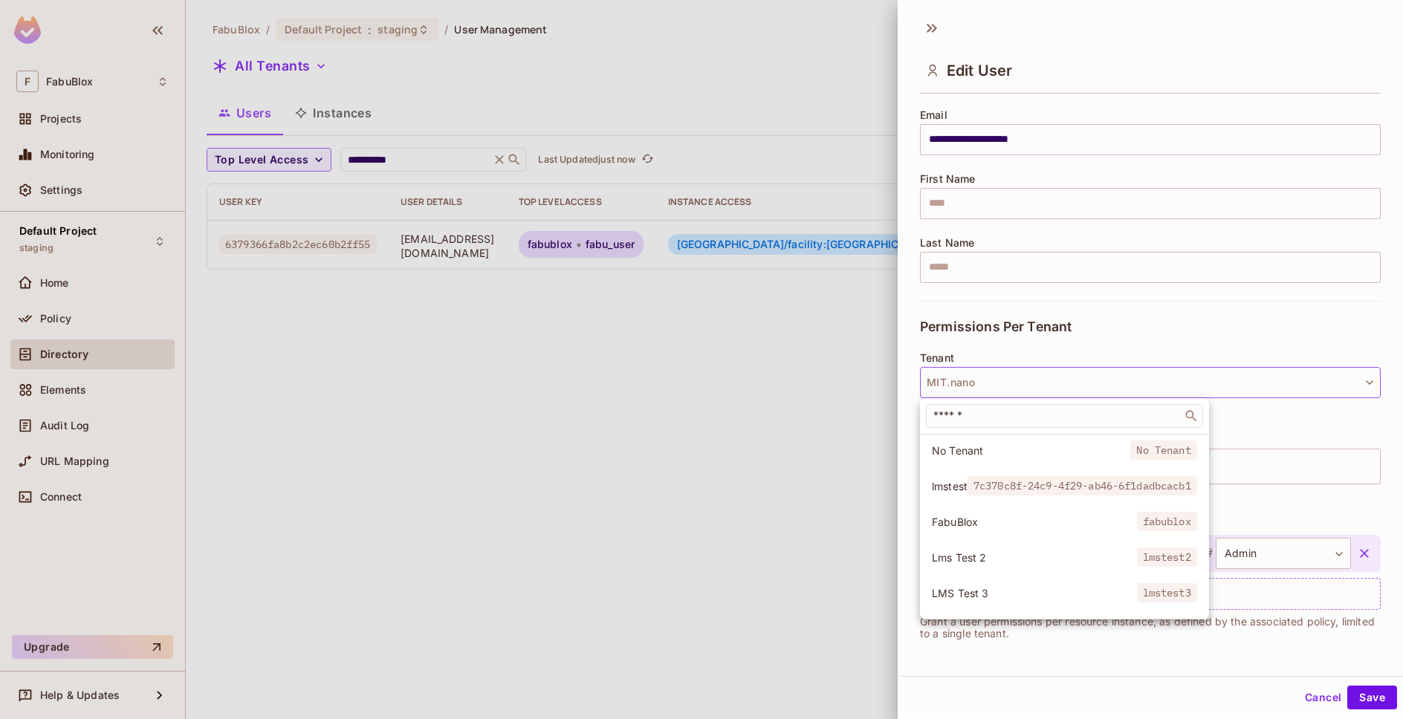
click at [989, 526] on span "FabuBlox" at bounding box center [1034, 522] width 205 height 14
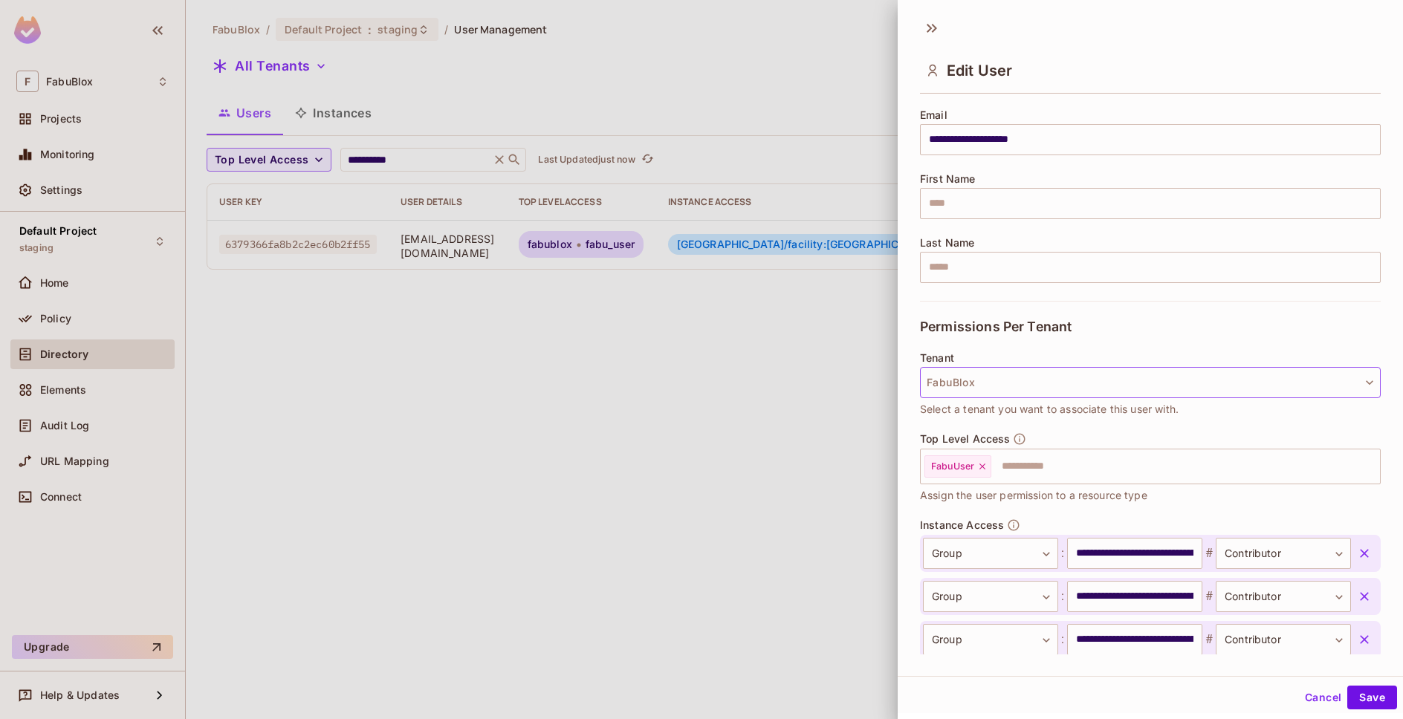
click at [1010, 386] on button "FabuBlox" at bounding box center [1150, 382] width 461 height 31
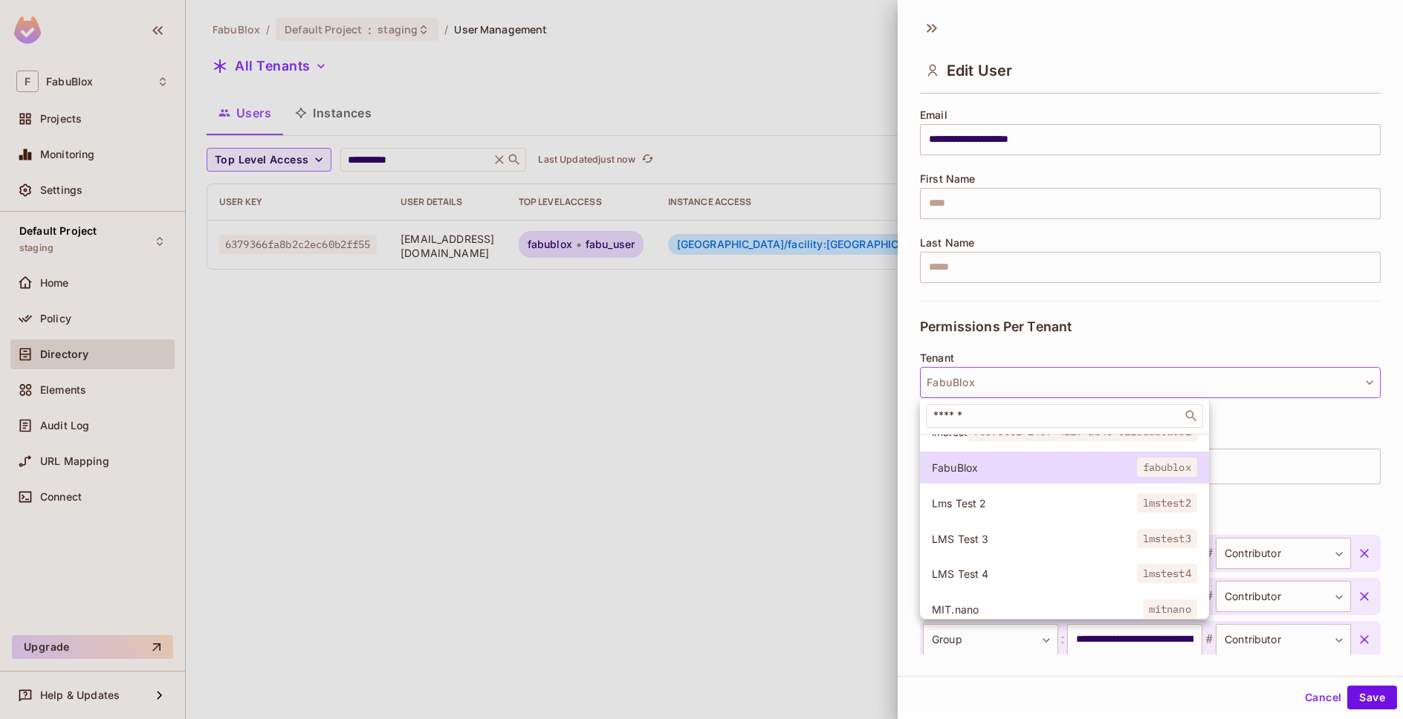
scroll to position [111, 0]
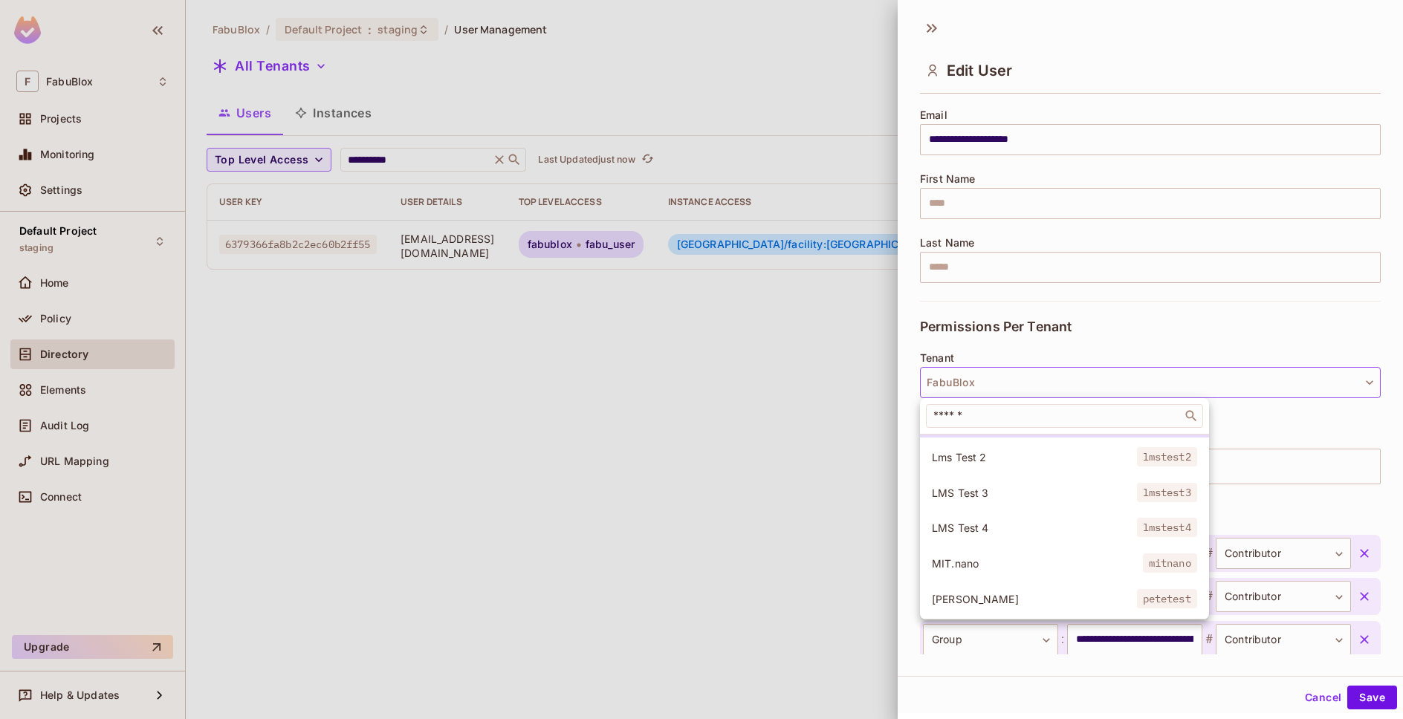
click at [992, 557] on span "MIT.nano" at bounding box center [1037, 564] width 211 height 14
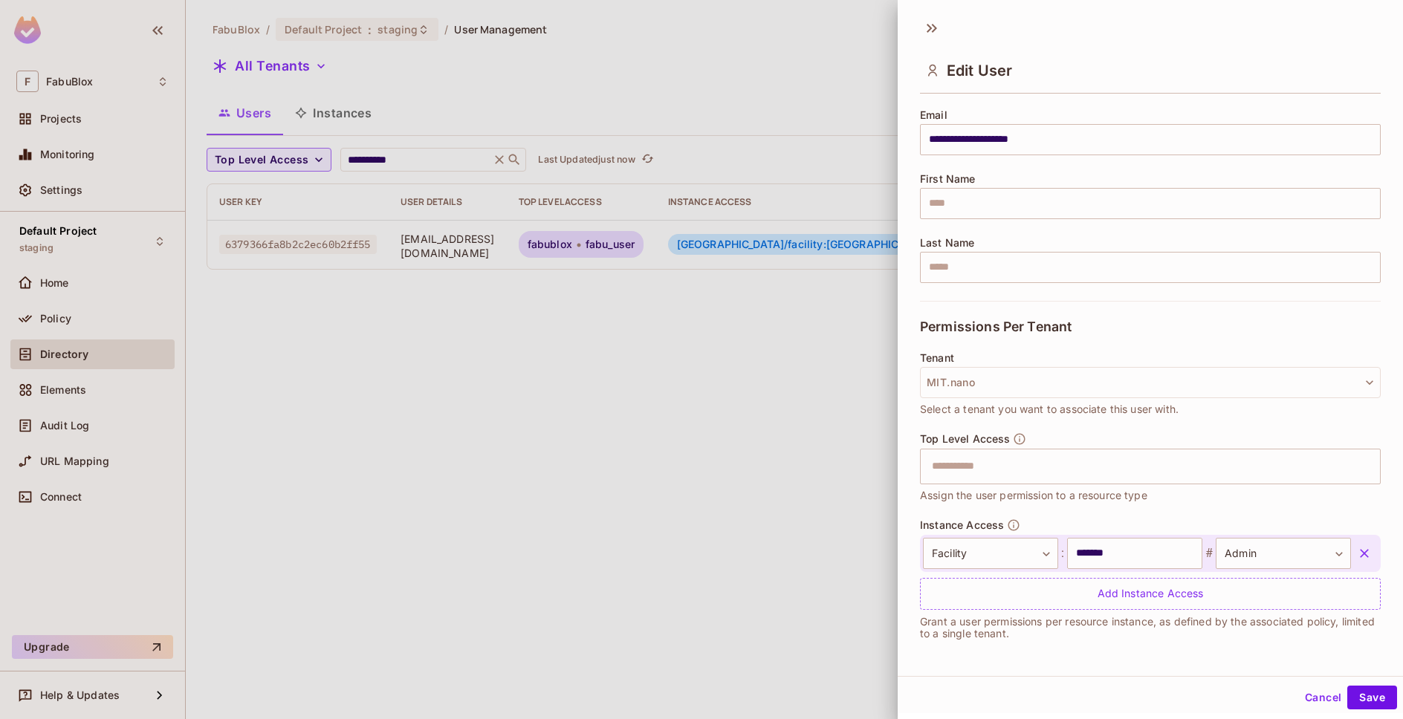
click at [406, 300] on div at bounding box center [701, 359] width 1403 height 719
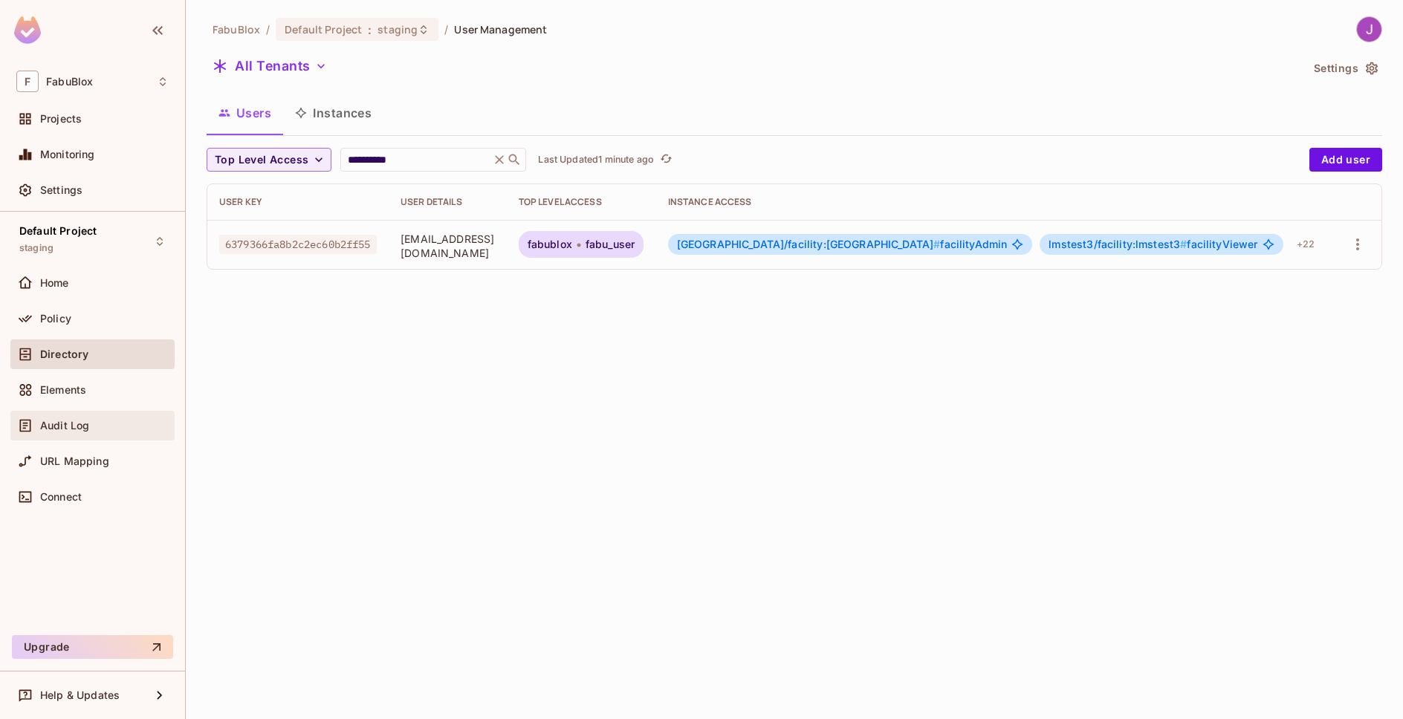
click at [42, 425] on span "Audit Log" at bounding box center [64, 426] width 49 height 12
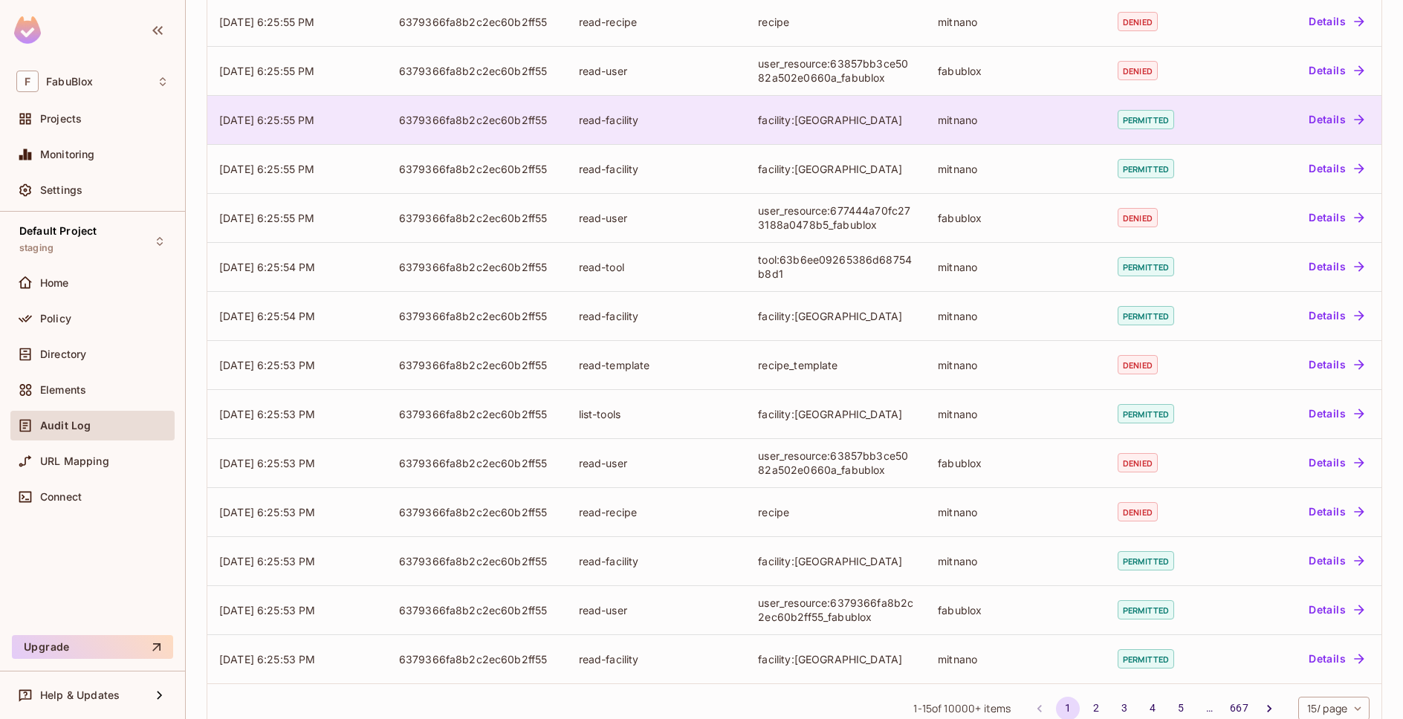
scroll to position [260, 0]
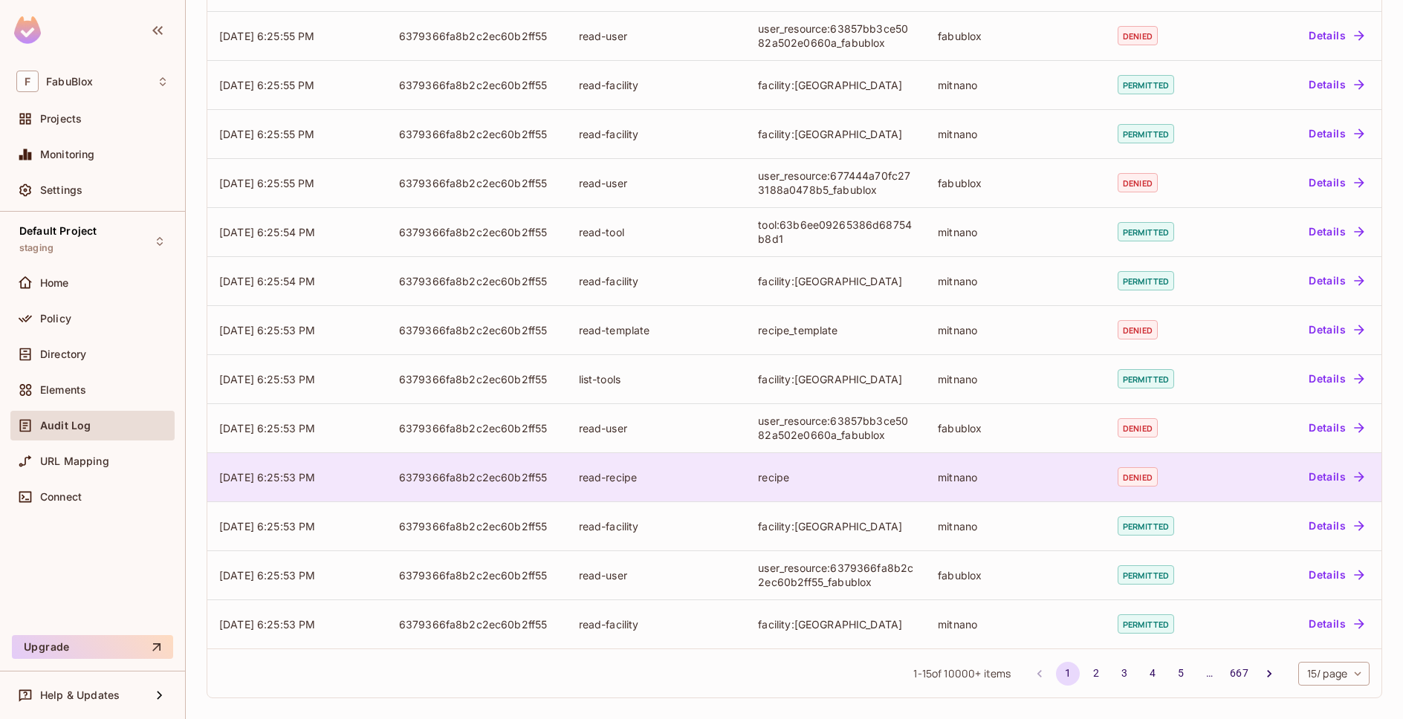
click at [447, 480] on div "6379366fa8b2c2ec60b2ff55" at bounding box center [477, 477] width 156 height 14
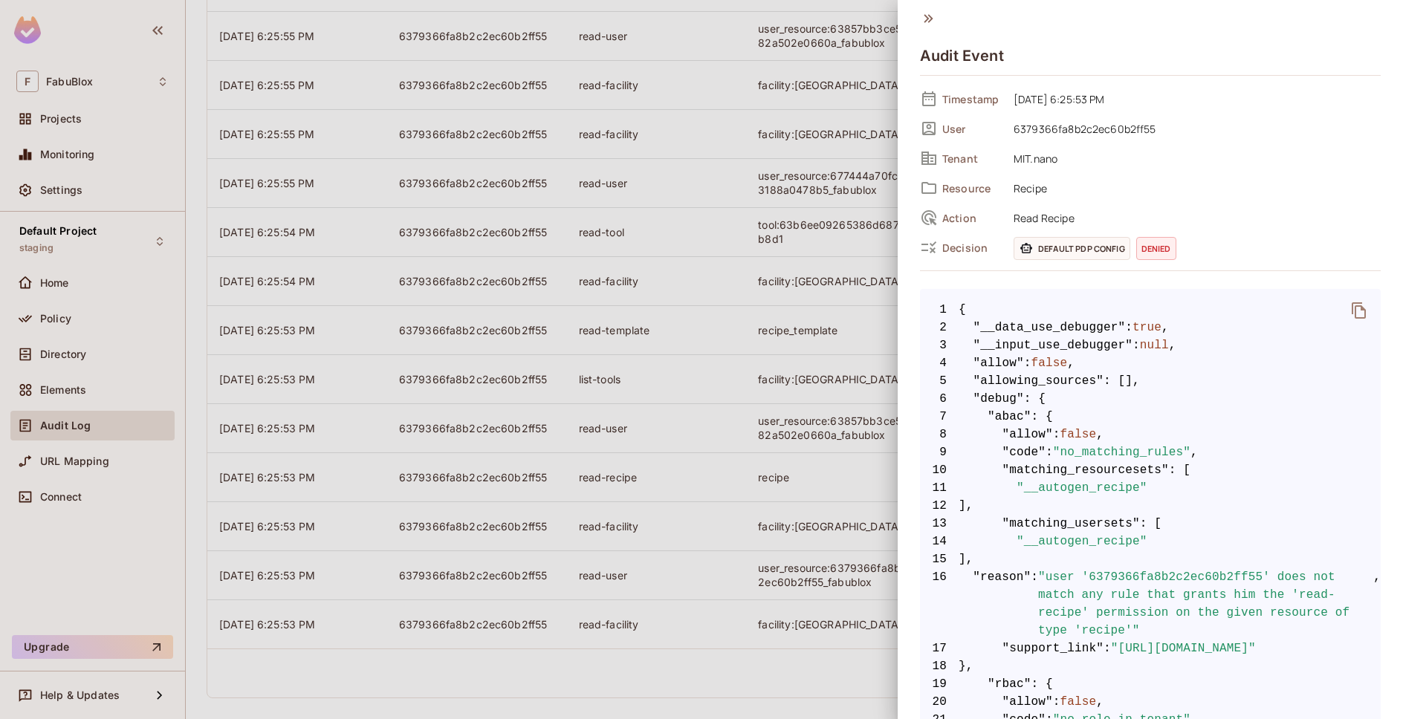
scroll to position [0, 0]
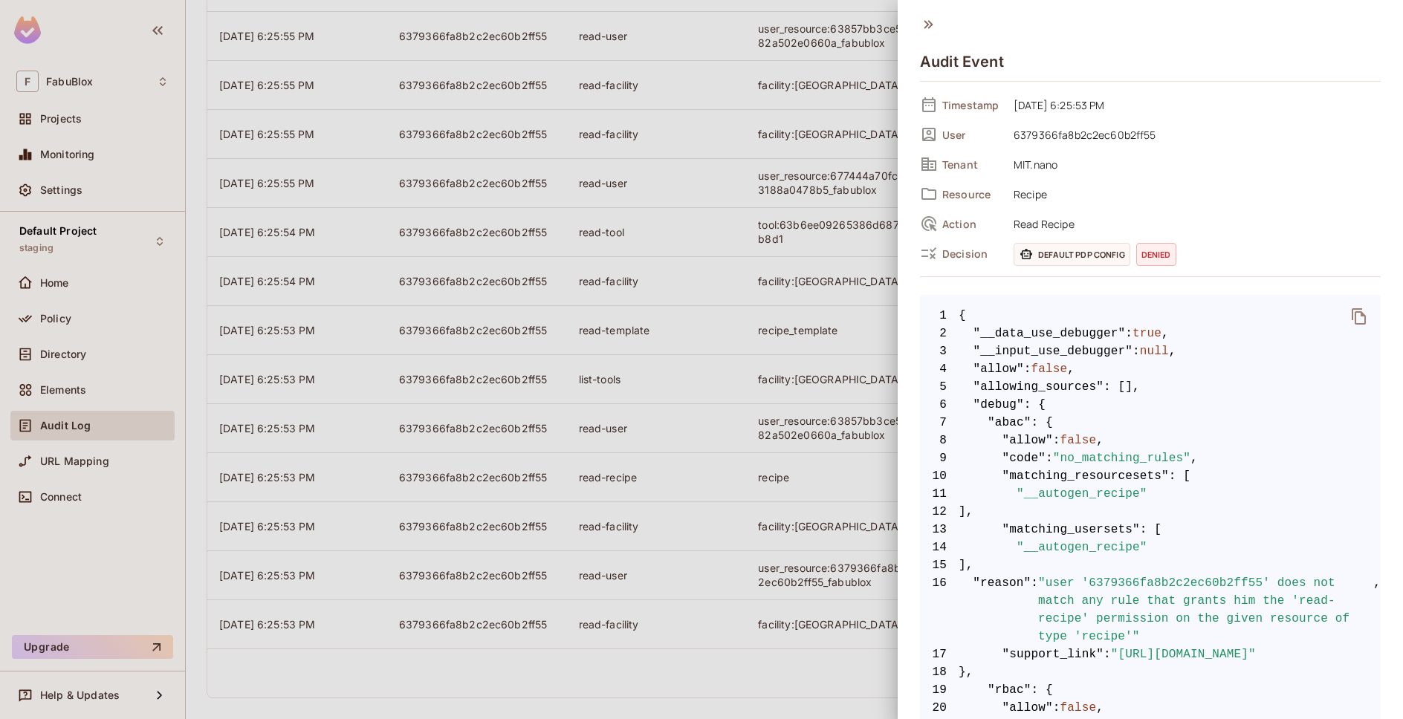
click at [1026, 195] on span "Recipe" at bounding box center [1193, 194] width 375 height 18
click at [927, 20] on icon at bounding box center [928, 24] width 16 height 16
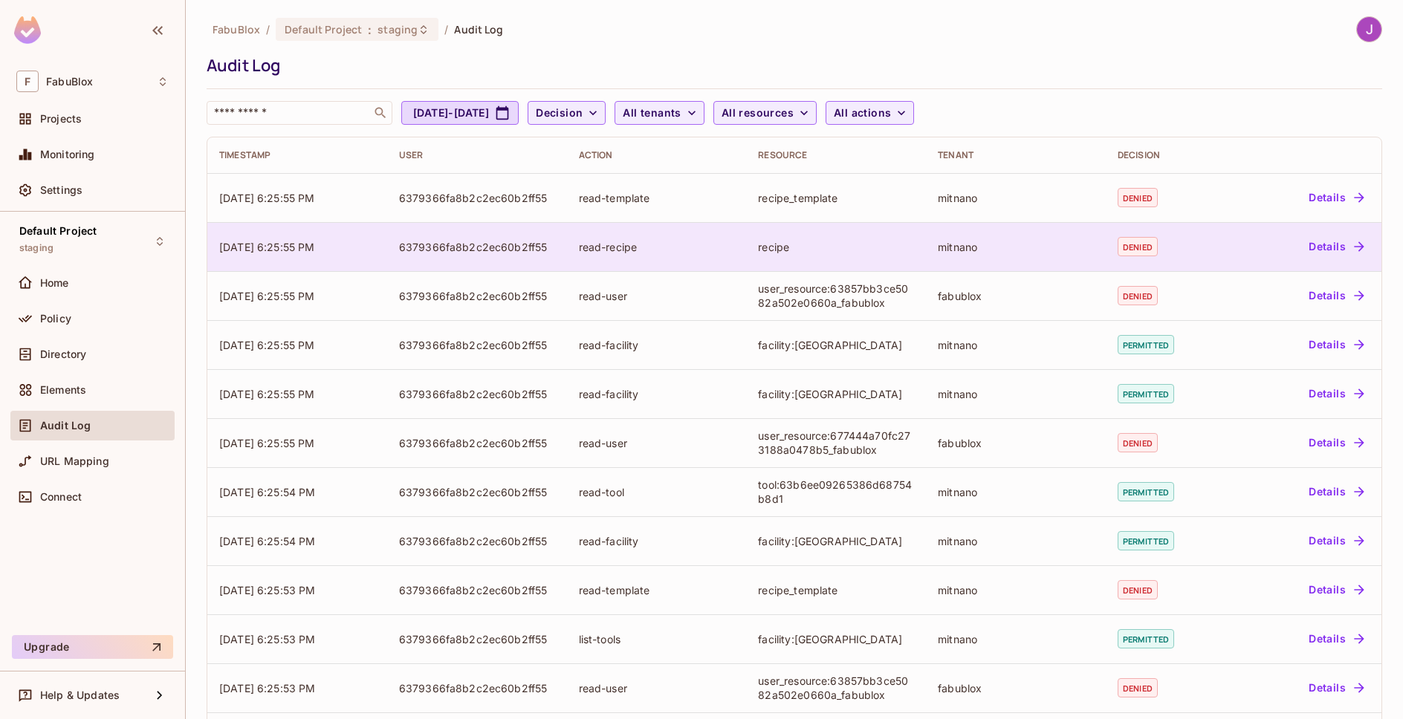
click at [814, 252] on div "recipe" at bounding box center [836, 247] width 156 height 14
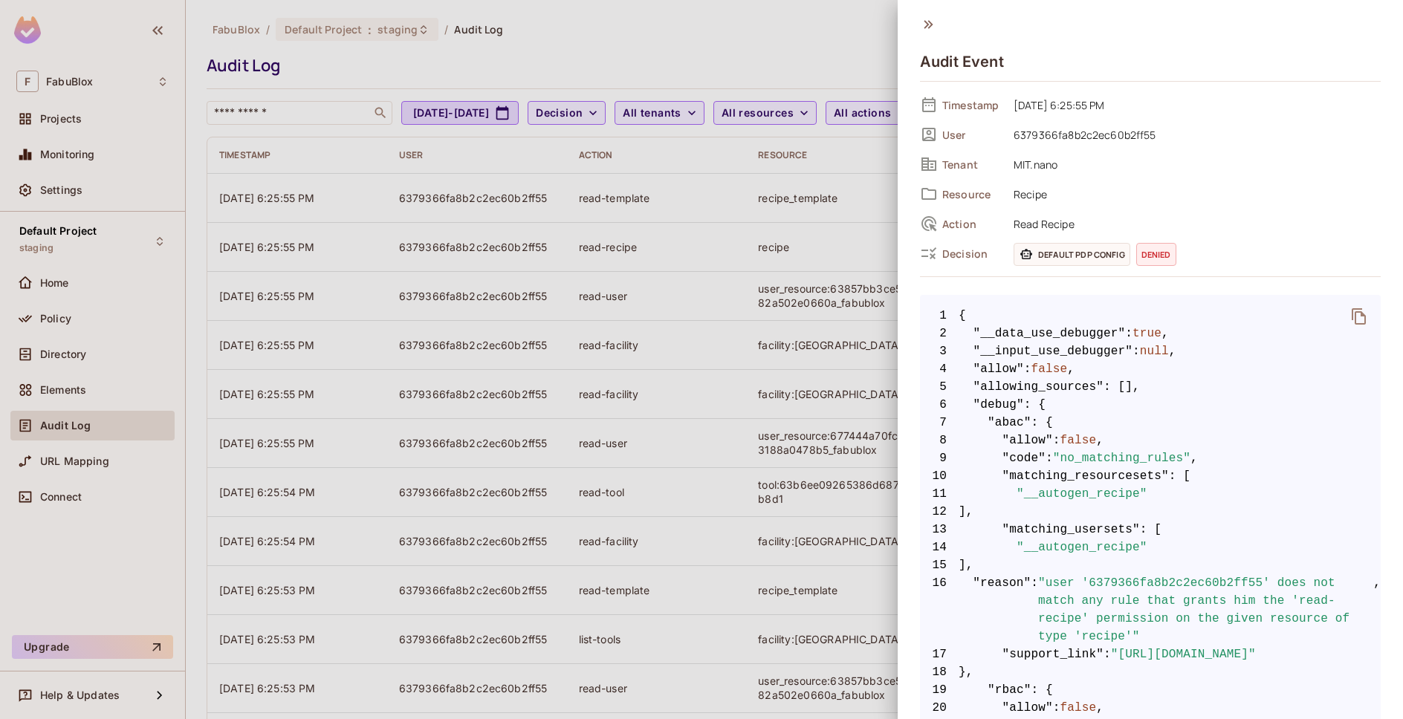
click at [1014, 196] on span "Recipe" at bounding box center [1193, 194] width 375 height 18
drag, startPoint x: 1014, startPoint y: 196, endPoint x: 1045, endPoint y: 198, distance: 30.5
click at [1045, 198] on span "Recipe" at bounding box center [1193, 194] width 375 height 18
click at [1050, 198] on span "Recipe" at bounding box center [1193, 194] width 375 height 18
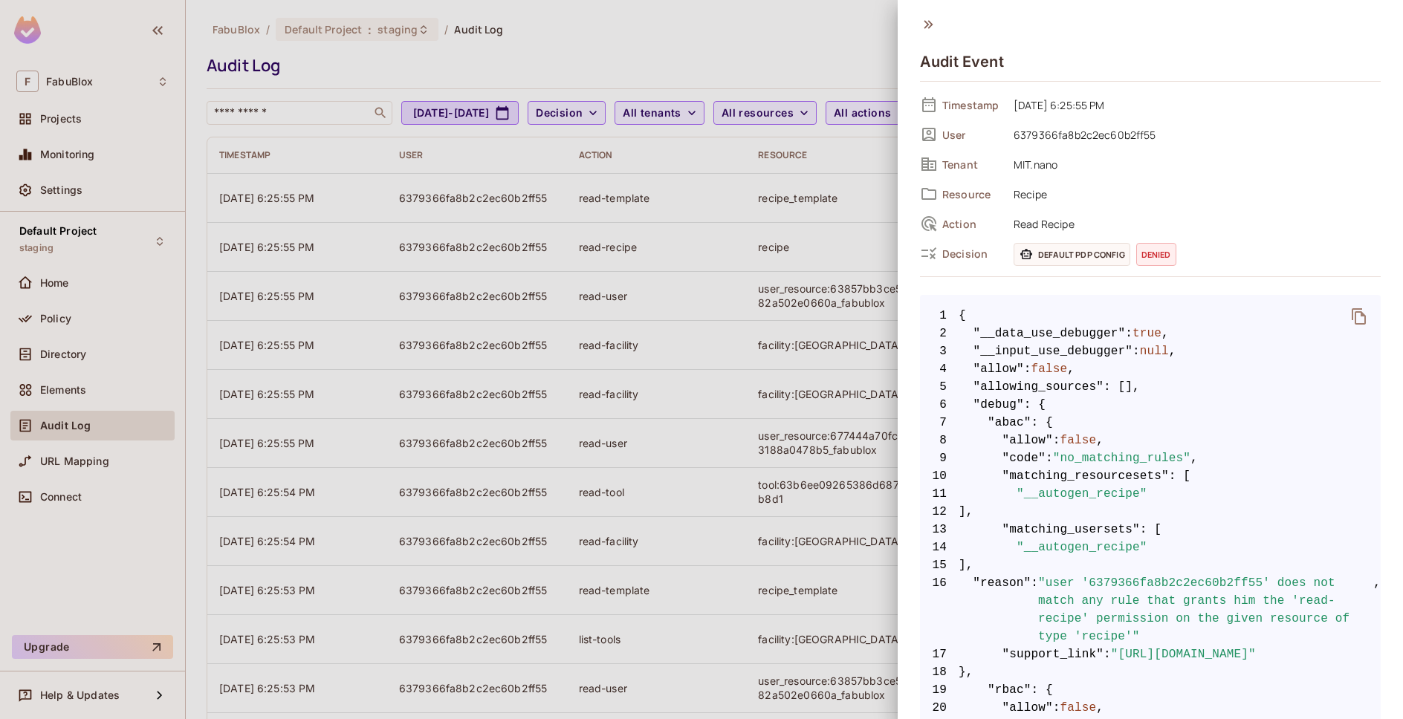
click at [1035, 198] on span "Recipe" at bounding box center [1193, 194] width 375 height 18
